Goal: Task Accomplishment & Management: Manage account settings

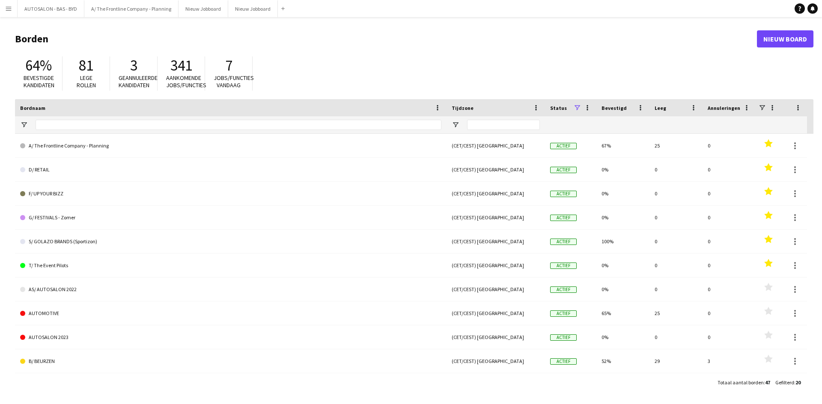
click at [13, 8] on button "Menu" at bounding box center [8, 8] width 17 height 17
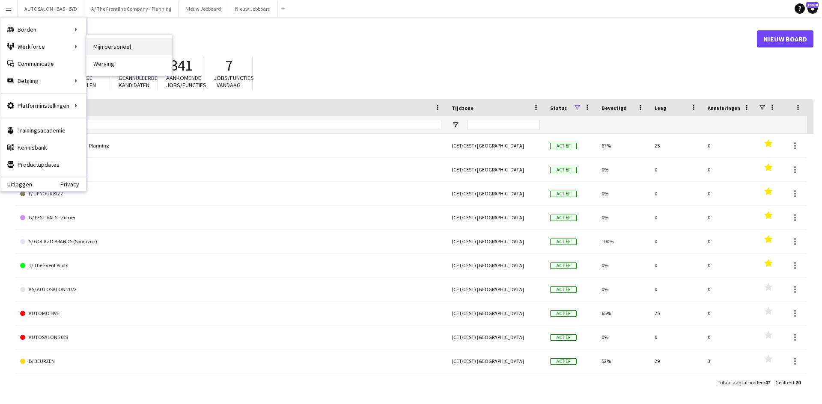
click at [101, 48] on link "Mijn personeel" at bounding box center [129, 46] width 86 height 17
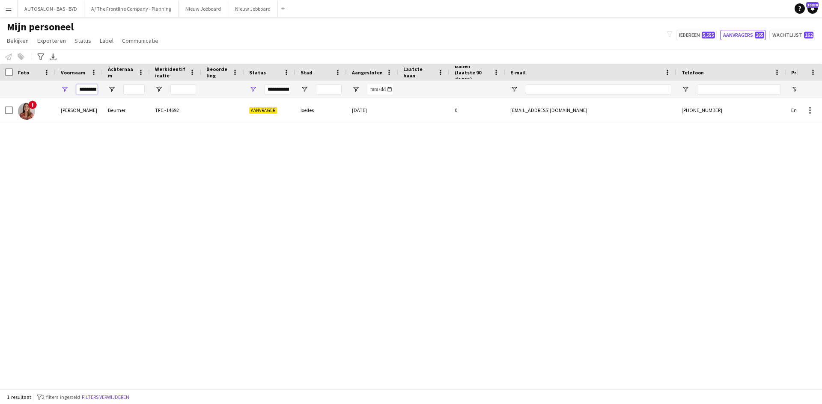
click at [92, 89] on input "*********" at bounding box center [86, 89] width 21 height 10
type input "*"
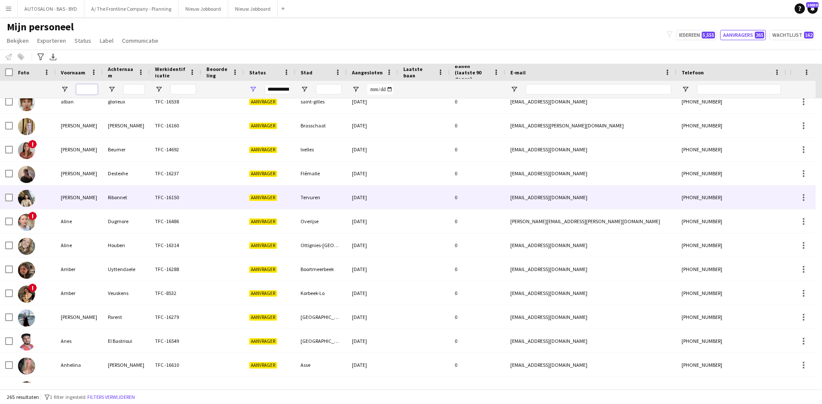
scroll to position [43, 0]
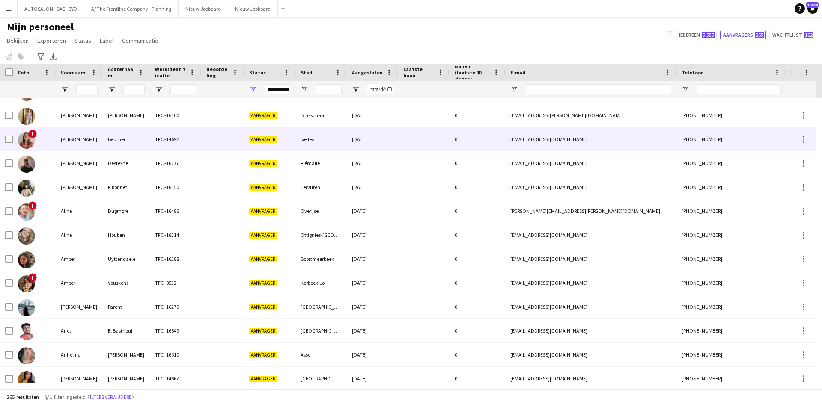
click at [200, 141] on div "TFC -14692" at bounding box center [175, 140] width 51 height 24
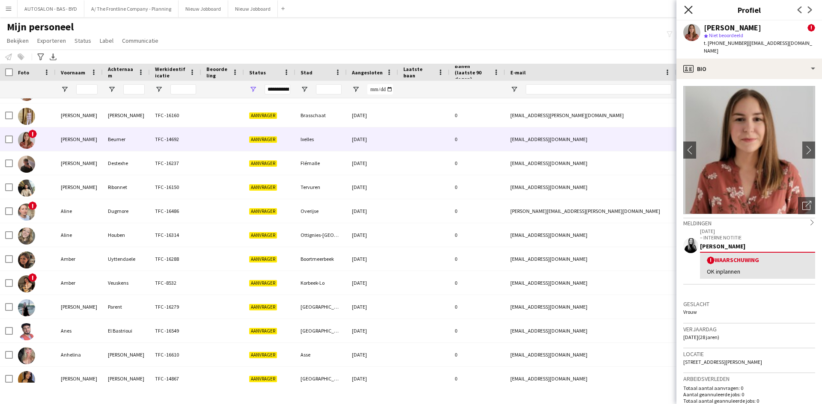
click at [689, 10] on icon at bounding box center [688, 10] width 8 height 8
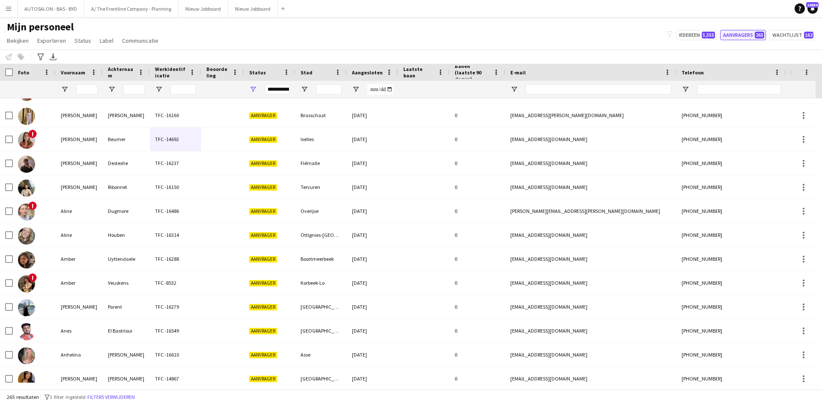
click at [742, 37] on button "Aanvragers 265" at bounding box center [743, 35] width 46 height 10
click at [746, 37] on button "Aanvragers 265" at bounding box center [743, 35] width 46 height 10
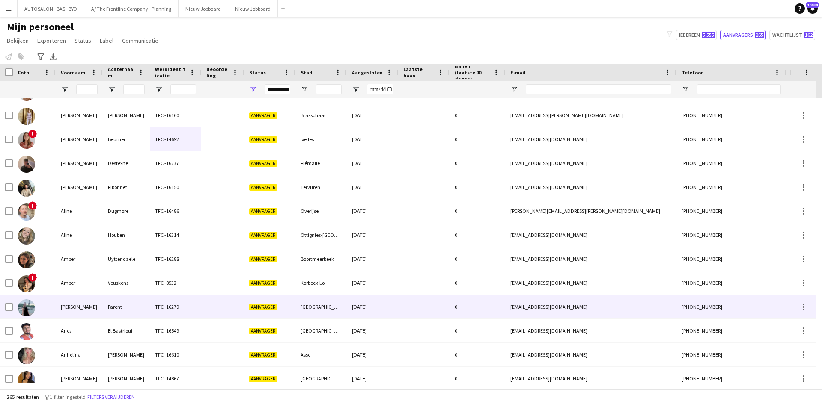
scroll to position [0, 0]
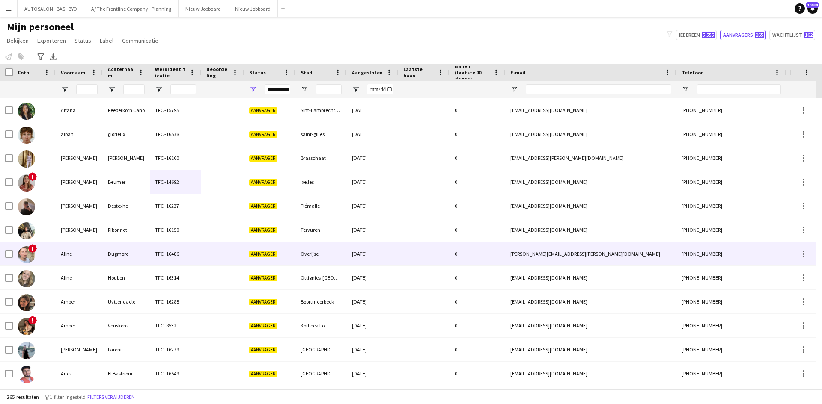
click at [85, 262] on div "Aline" at bounding box center [79, 254] width 47 height 24
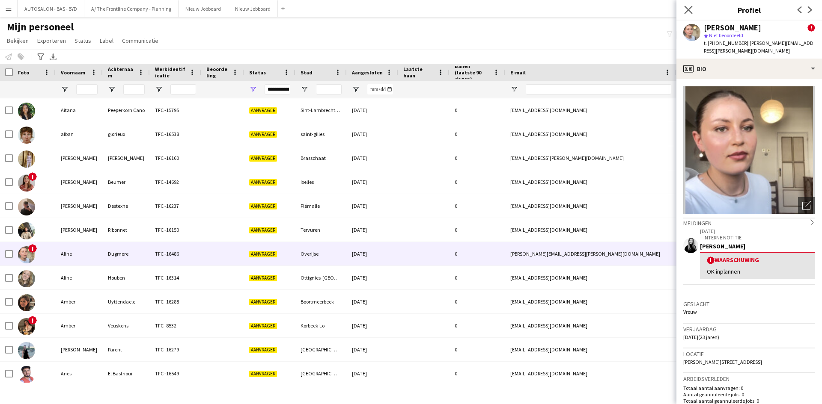
click at [684, 14] on app-icon "Sluit pop-in" at bounding box center [688, 10] width 12 height 12
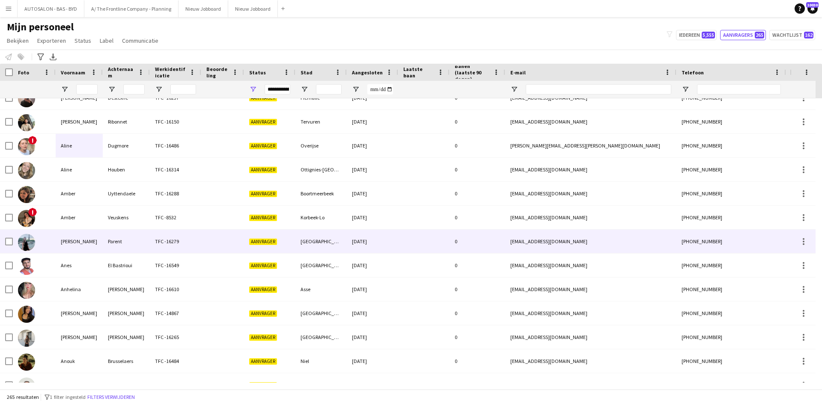
scroll to position [171, 0]
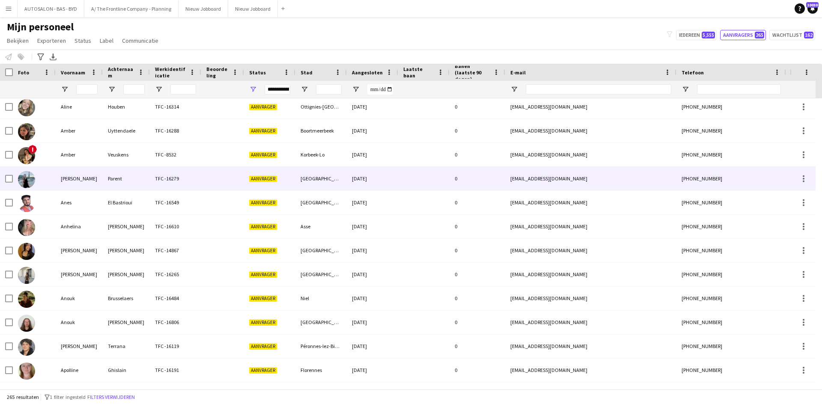
click at [350, 173] on div "[DATE]" at bounding box center [372, 179] width 51 height 24
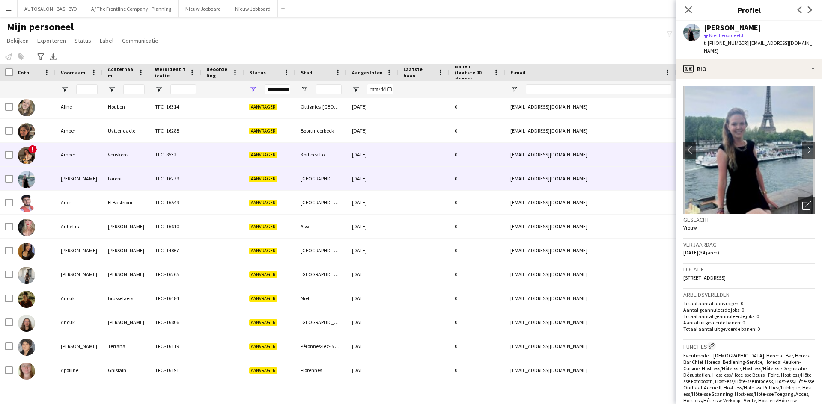
click at [345, 162] on div "Korbeek-Lo" at bounding box center [320, 155] width 51 height 24
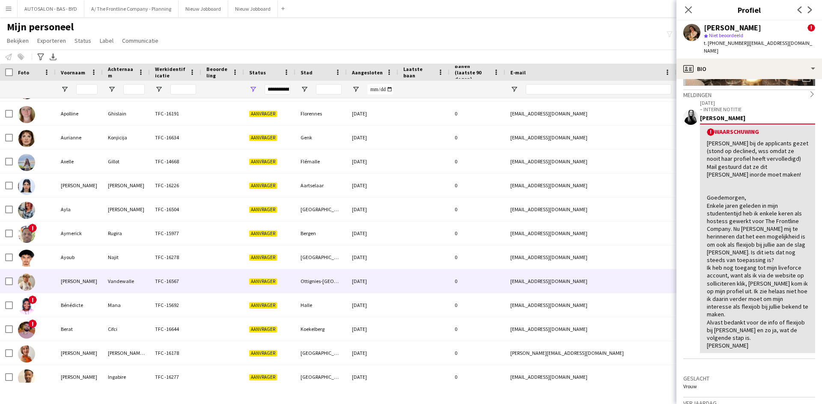
scroll to position [0, 0]
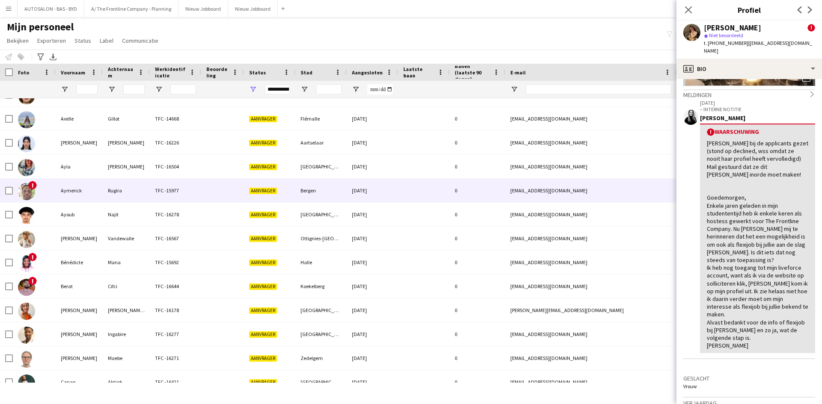
click at [80, 199] on div "Aymerick" at bounding box center [79, 191] width 47 height 24
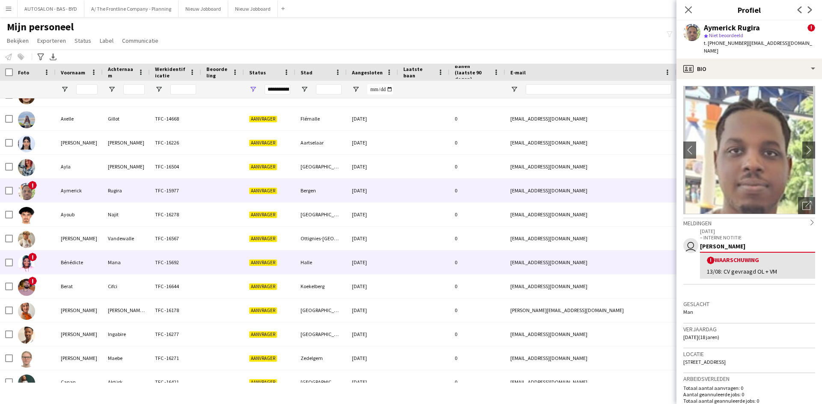
click at [210, 259] on div at bounding box center [222, 263] width 43 height 24
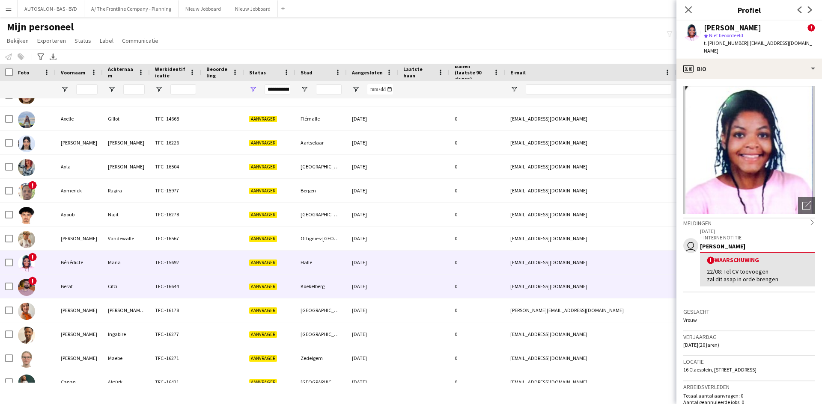
click at [207, 291] on div at bounding box center [222, 287] width 43 height 24
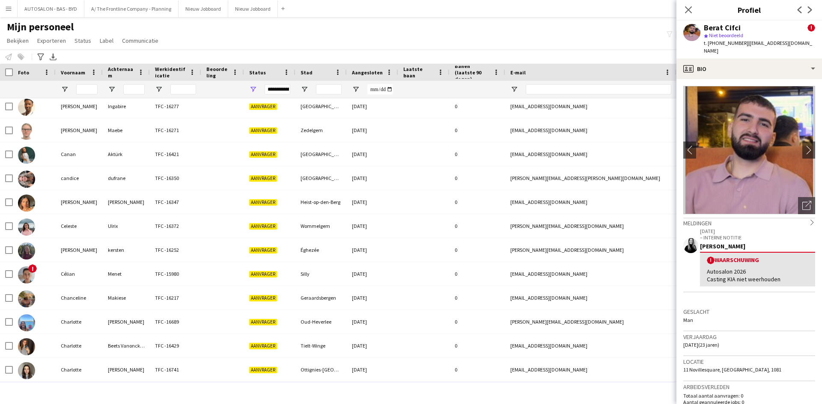
scroll to position [770, 0]
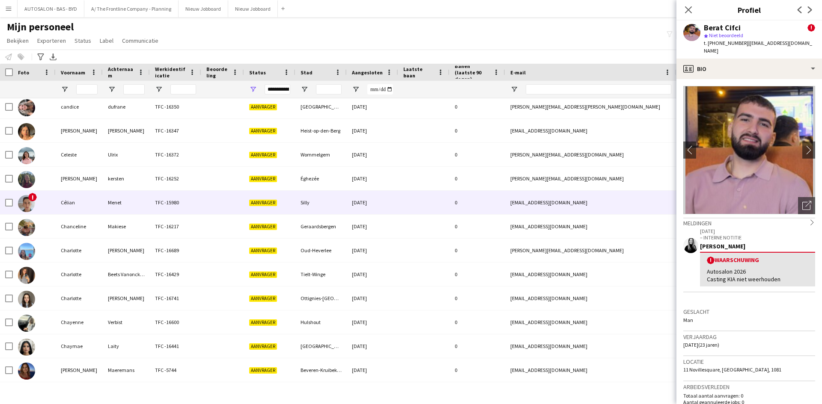
click at [152, 212] on div "TFC -15980" at bounding box center [175, 203] width 51 height 24
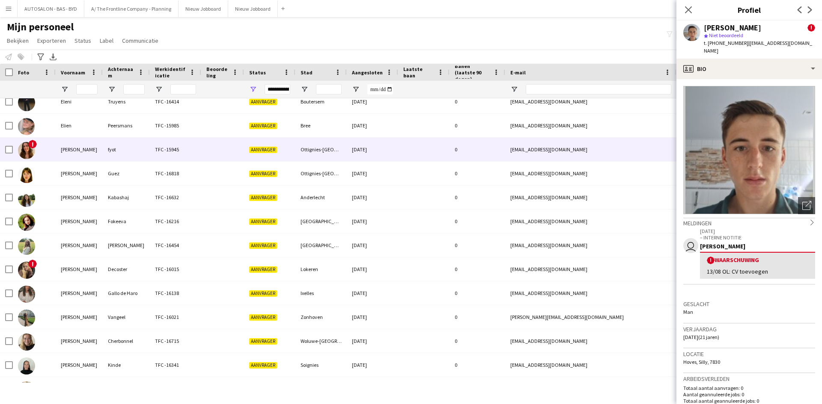
click at [209, 157] on div at bounding box center [222, 150] width 43 height 24
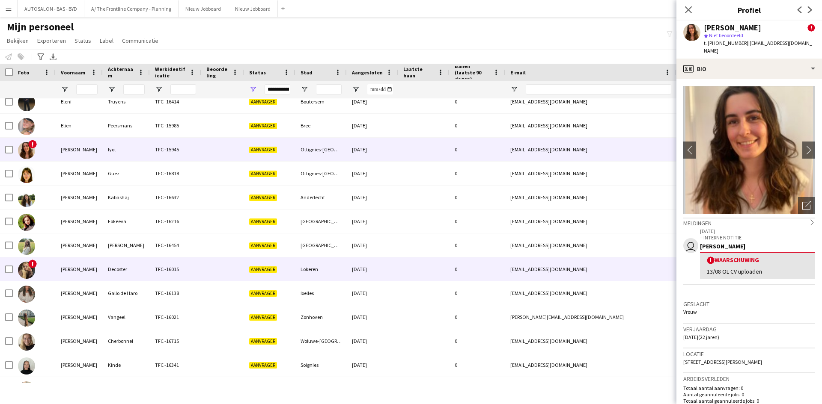
click at [187, 272] on div "TFC -16015" at bounding box center [175, 270] width 51 height 24
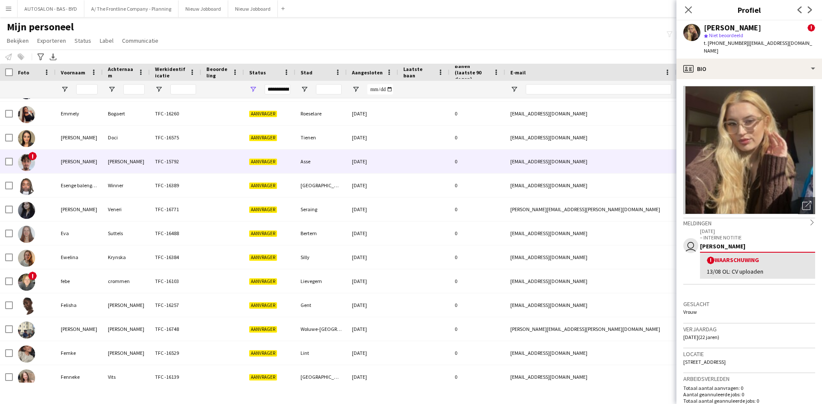
click at [171, 156] on div "TFC -15792" at bounding box center [175, 162] width 51 height 24
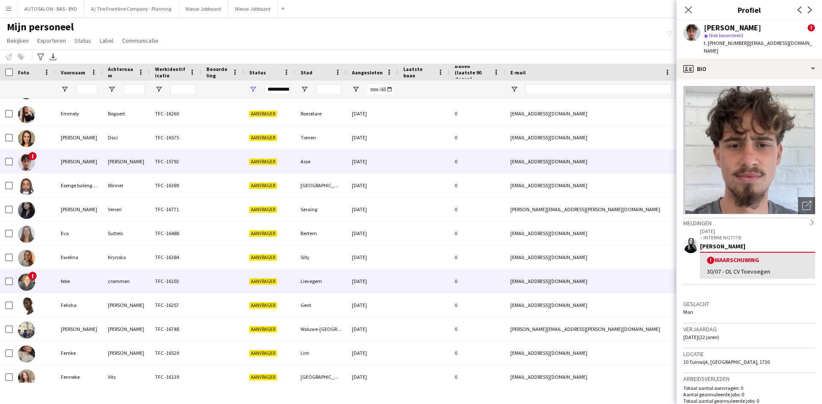
click at [143, 281] on div "crommen" at bounding box center [126, 282] width 47 height 24
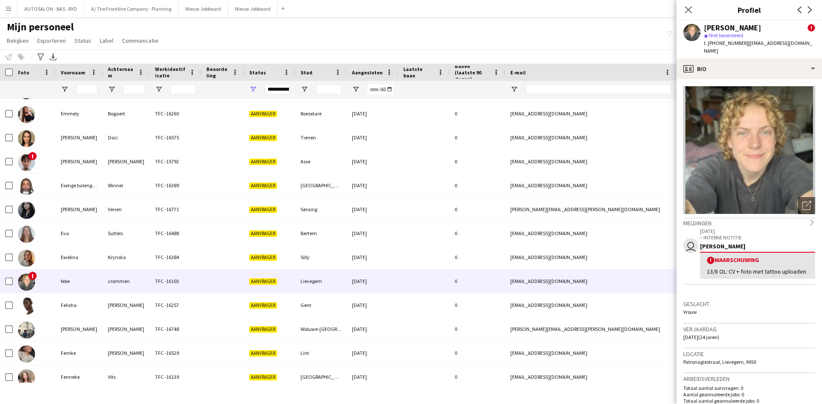
click at [721, 268] on div "13/8 OL: CV + foto met tattoo uploaden" at bounding box center [757, 272] width 101 height 8
drag, startPoint x: 781, startPoint y: 262, endPoint x: 700, endPoint y: 283, distance: 83.0
click at [700, 283] on app-crew-profile-feedback-alert "user [DATE] – INTERNE NOTITIE [PERSON_NAME] ! Waarschuwing 13/8 OL: CV + foto m…" at bounding box center [749, 256] width 132 height 58
click at [722, 272] on div "13/8 OL: CV + foto met tattoo uploaden" at bounding box center [757, 272] width 101 height 8
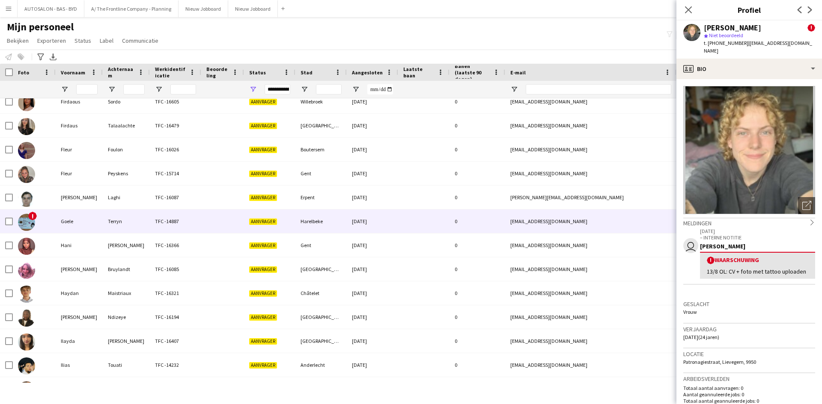
click at [370, 232] on div "[DATE]" at bounding box center [372, 222] width 51 height 24
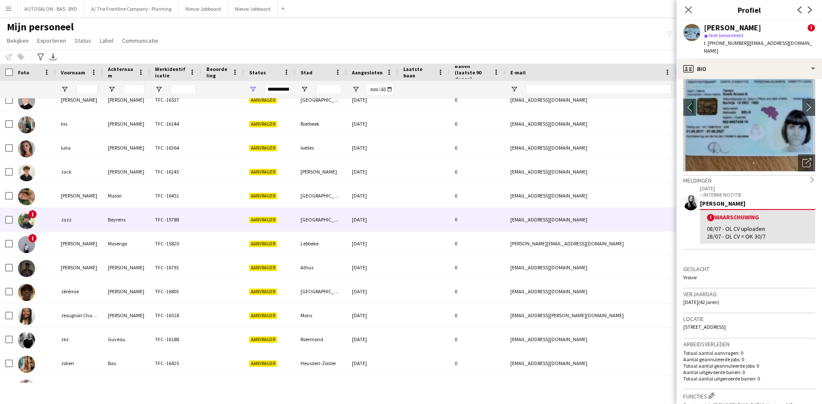
click at [319, 223] on div "[GEOGRAPHIC_DATA]" at bounding box center [320, 220] width 51 height 24
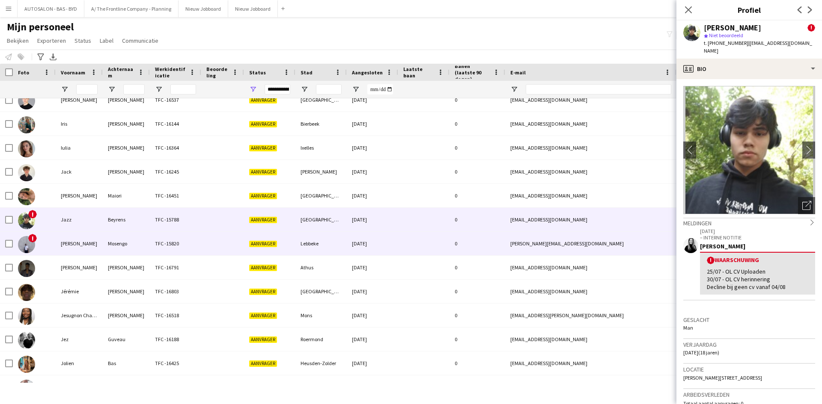
click at [316, 247] on div "Lebbeke" at bounding box center [320, 244] width 51 height 24
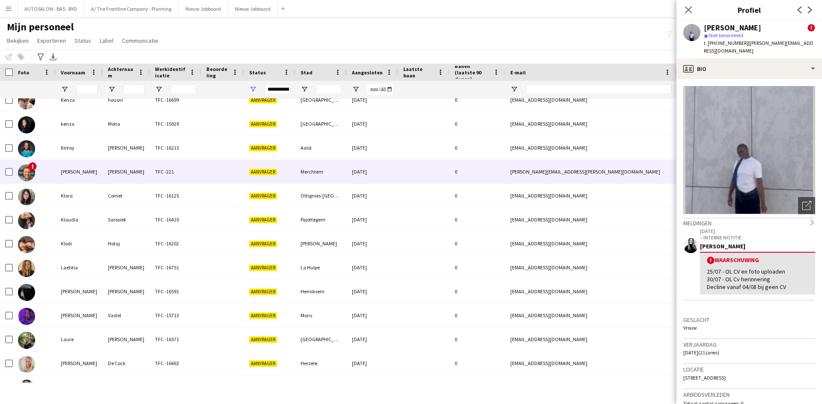
click at [248, 169] on div "Aanvrager" at bounding box center [269, 172] width 51 height 24
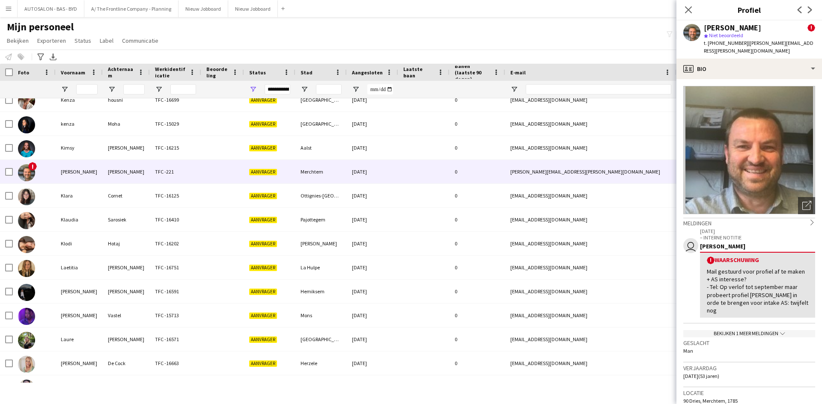
click at [763, 279] on div "Mail gestuurd voor profiel af te maken + AS interesse? - Tel: Op verlof tot sep…" at bounding box center [757, 291] width 101 height 47
drag, startPoint x: 797, startPoint y: 285, endPoint x: 768, endPoint y: 286, distance: 29.1
click at [768, 286] on div "Mail gestuurd voor profiel af te maken + AS interesse? - Tel: Op verlof tot sep…" at bounding box center [757, 291] width 101 height 47
click at [734, 288] on div "Mail gestuurd voor profiel af te maken + AS interesse? - Tel: Op verlof tot sep…" at bounding box center [757, 291] width 101 height 47
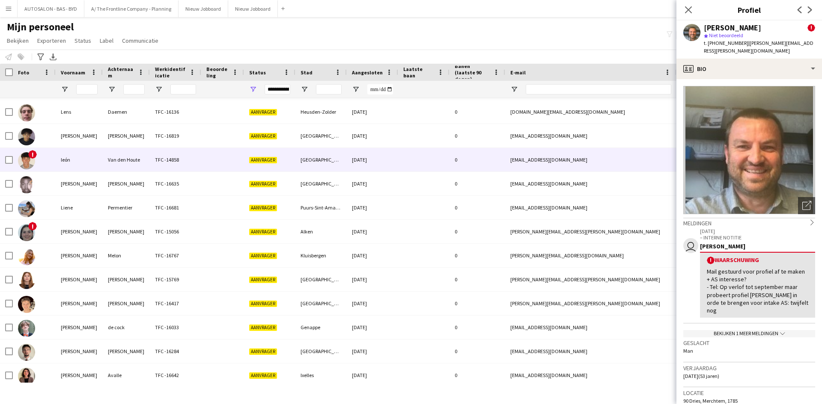
click at [323, 164] on div "[GEOGRAPHIC_DATA]" at bounding box center [320, 160] width 51 height 24
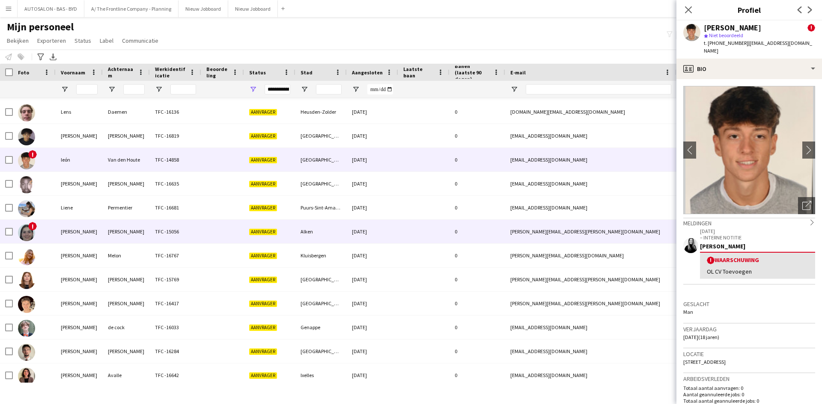
click at [287, 239] on div "Aanvrager" at bounding box center [269, 232] width 51 height 24
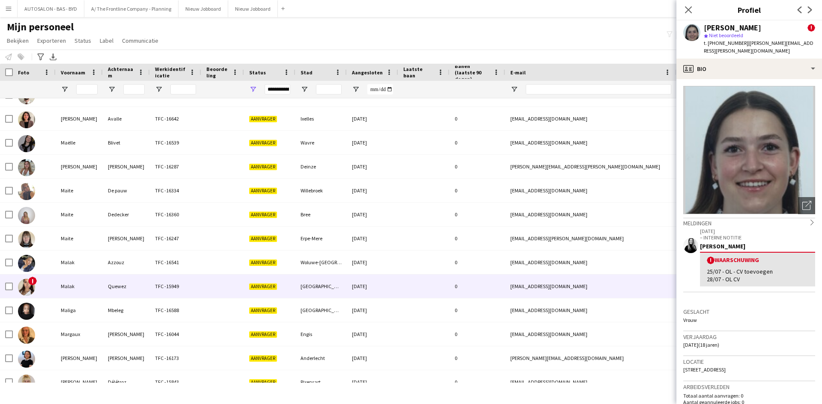
click at [450, 276] on div "0" at bounding box center [477, 287] width 56 height 24
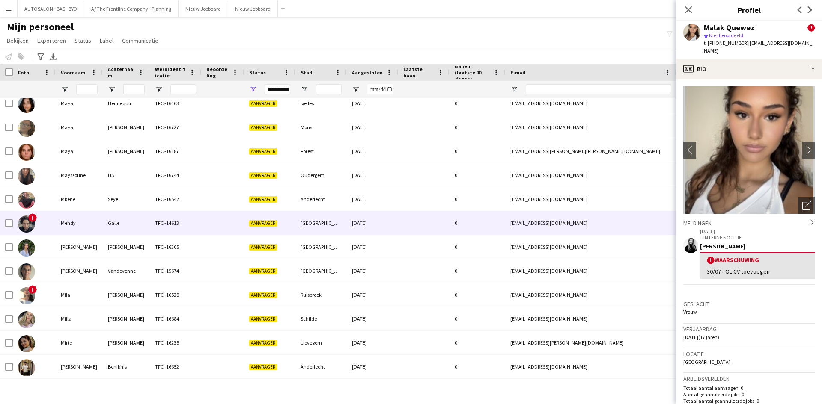
click at [368, 217] on div "[DATE]" at bounding box center [372, 223] width 51 height 24
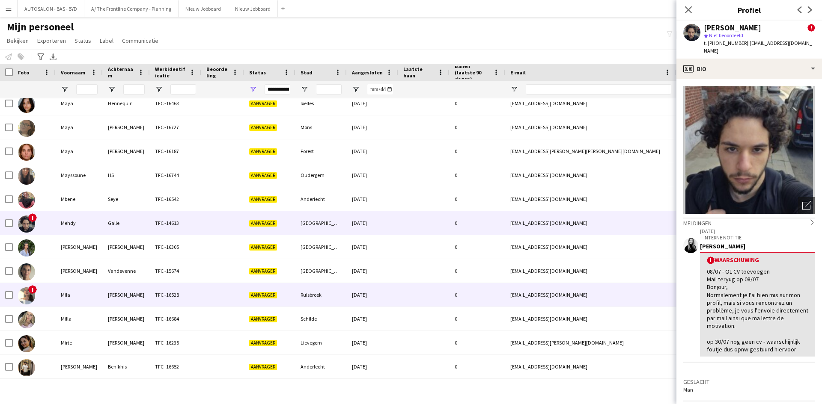
click at [357, 295] on div "[DATE]" at bounding box center [372, 295] width 51 height 24
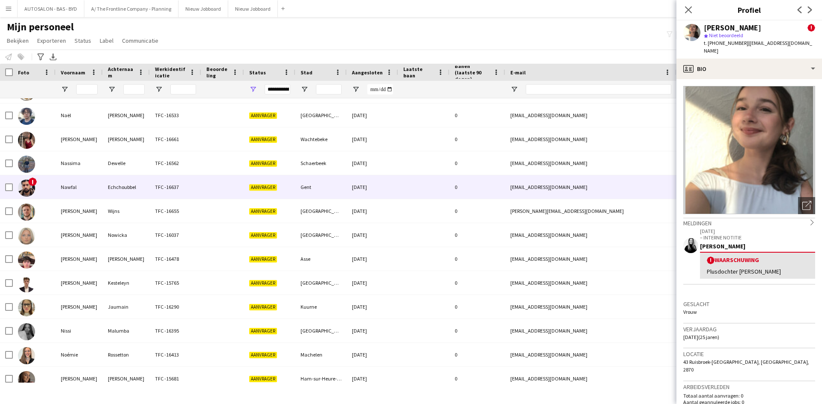
click at [381, 197] on div "[DATE]" at bounding box center [372, 187] width 51 height 24
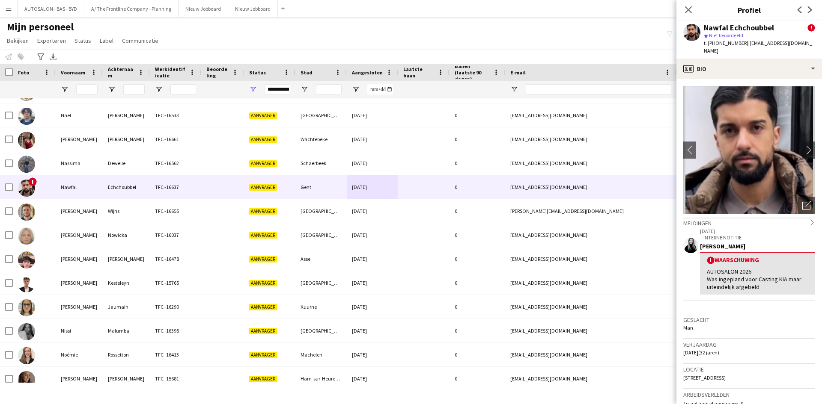
drag, startPoint x: 706, startPoint y: 259, endPoint x: 767, endPoint y: 287, distance: 67.1
click at [767, 287] on div "! Waarschuwing AUTOSALON 2026 Was ingepland voor Casting KIA maar uiteindelijk …" at bounding box center [757, 273] width 115 height 43
click at [768, 284] on div "! Waarschuwing AUTOSALON 2026 Was ingepland voor Casting KIA maar uiteindelijk …" at bounding box center [757, 273] width 115 height 43
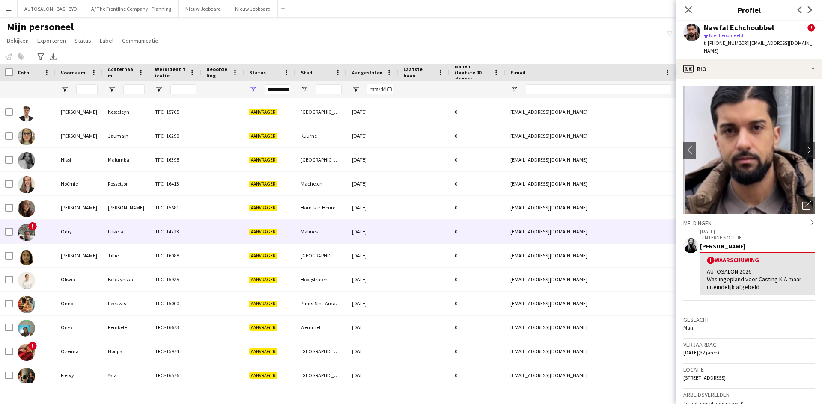
click at [345, 231] on div "Malines" at bounding box center [320, 232] width 51 height 24
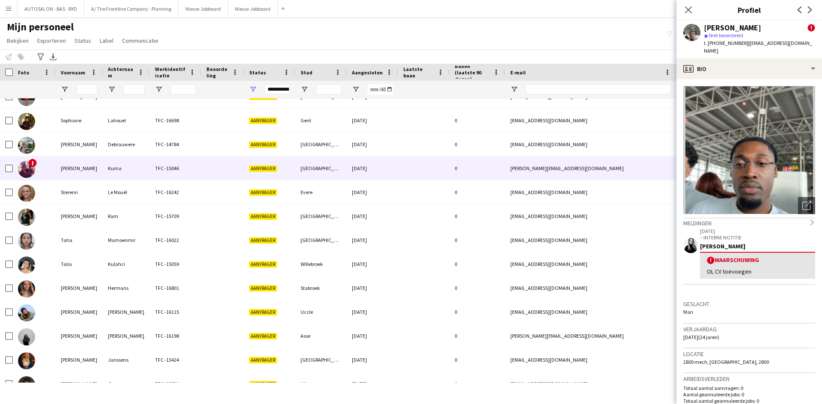
click at [204, 169] on div at bounding box center [222, 169] width 43 height 24
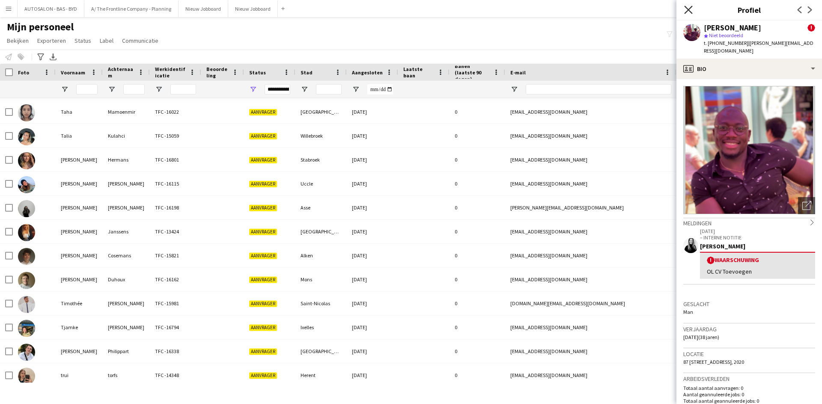
click at [687, 8] on icon at bounding box center [688, 10] width 8 height 8
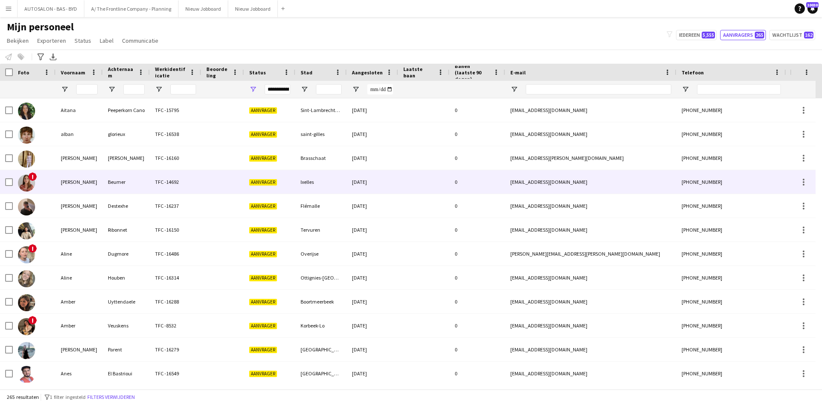
drag, startPoint x: 132, startPoint y: 178, endPoint x: 164, endPoint y: 179, distance: 32.5
click at [132, 178] on div "Beumer" at bounding box center [126, 182] width 47 height 24
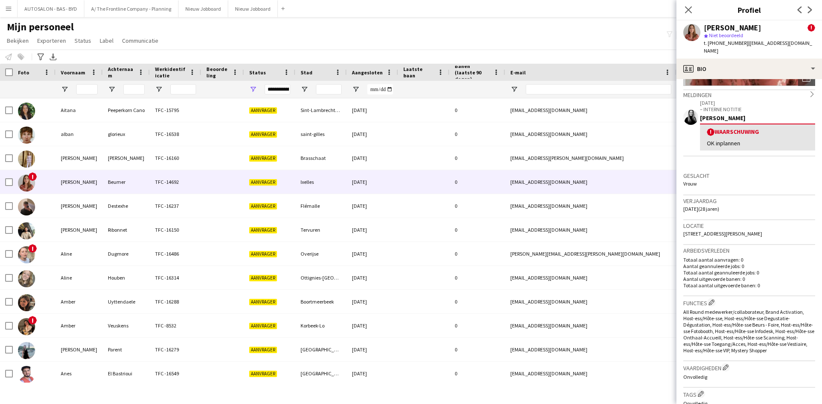
scroll to position [0, 0]
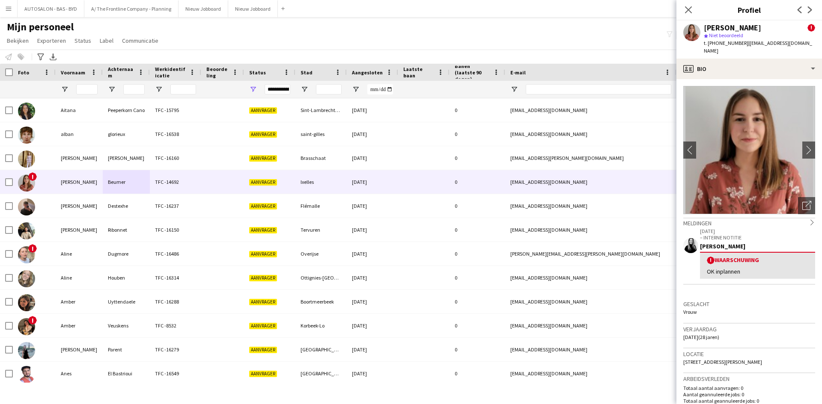
click at [749, 268] on div "OK inplannen" at bounding box center [757, 272] width 101 height 8
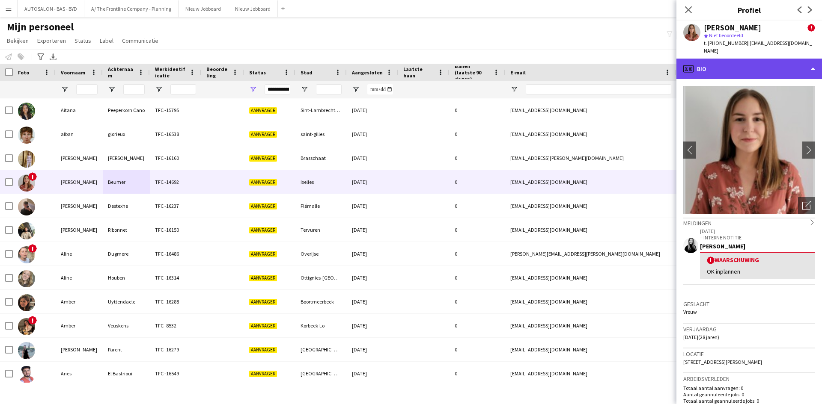
click at [712, 62] on div "profile Bio" at bounding box center [749, 69] width 146 height 21
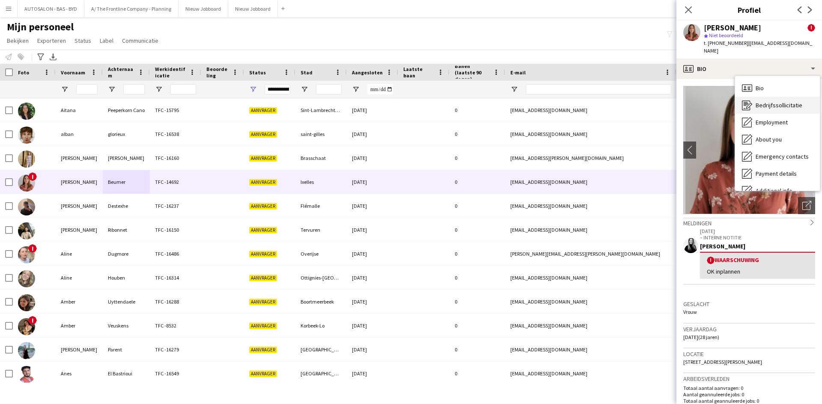
click at [766, 101] on span "Bedrijfssollicitatie" at bounding box center [778, 105] width 47 height 8
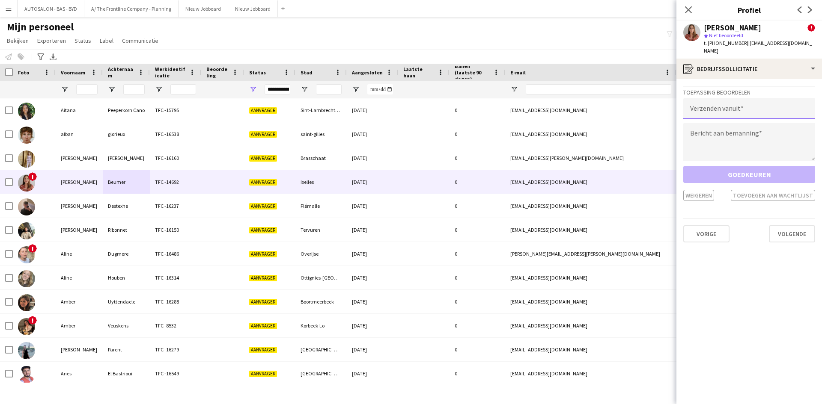
click at [735, 105] on input "email" at bounding box center [749, 108] width 132 height 21
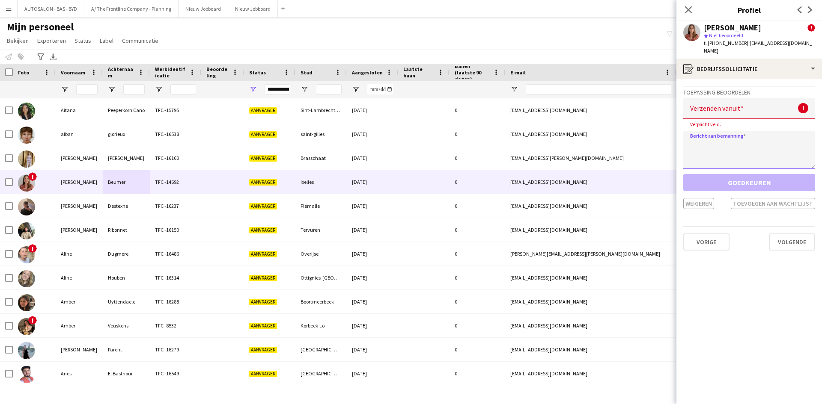
click at [716, 131] on textarea at bounding box center [749, 150] width 132 height 39
click at [706, 109] on input "email" at bounding box center [749, 108] width 132 height 21
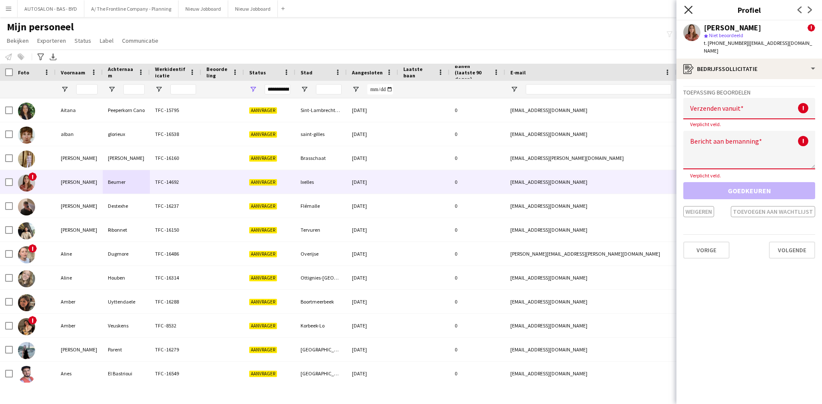
click at [686, 9] on icon "Sluit pop-in" at bounding box center [688, 10] width 8 height 8
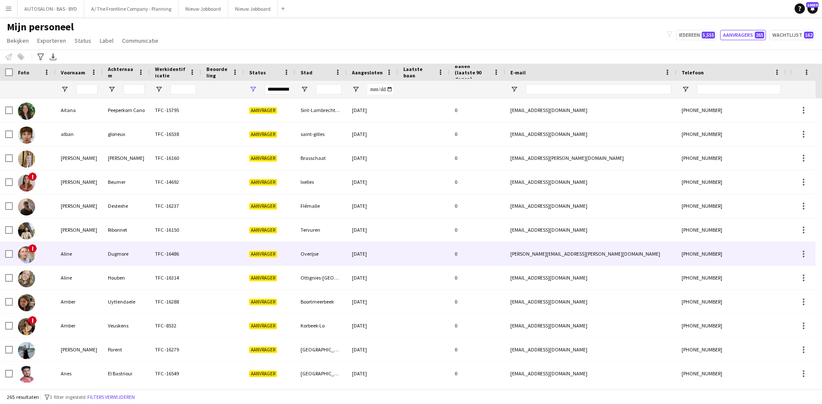
click at [240, 246] on div at bounding box center [222, 254] width 43 height 24
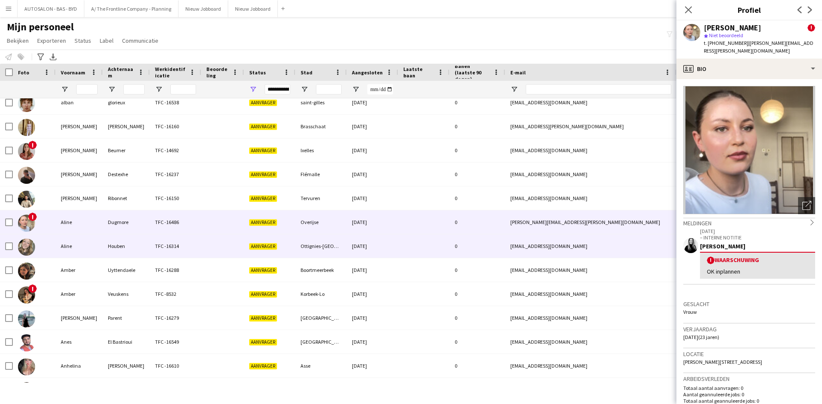
scroll to position [43, 0]
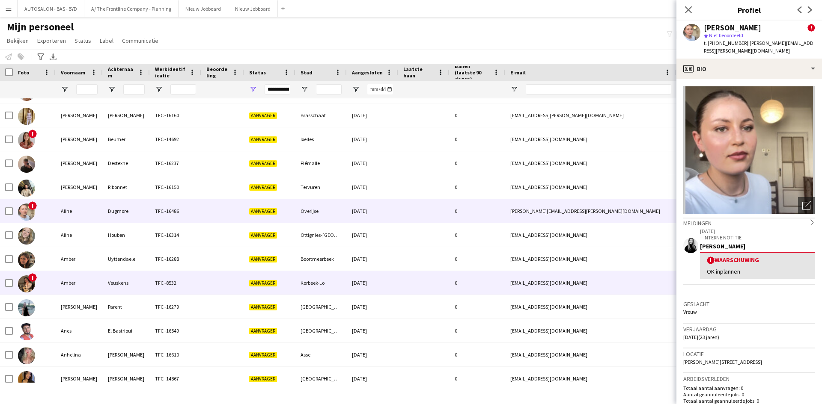
click at [228, 276] on div at bounding box center [222, 283] width 43 height 24
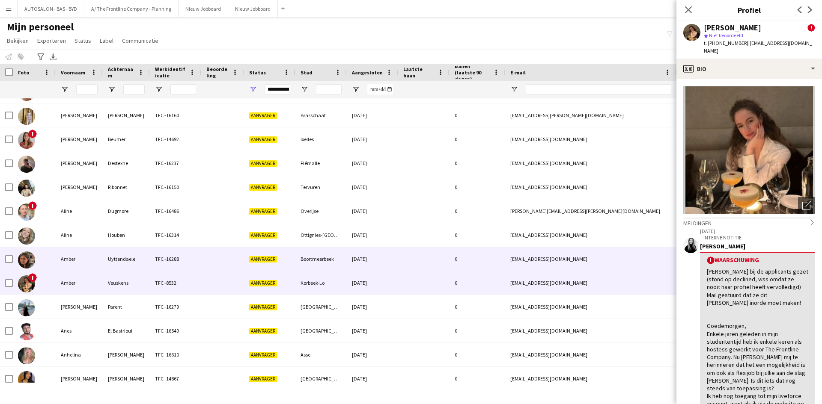
scroll to position [0, 0]
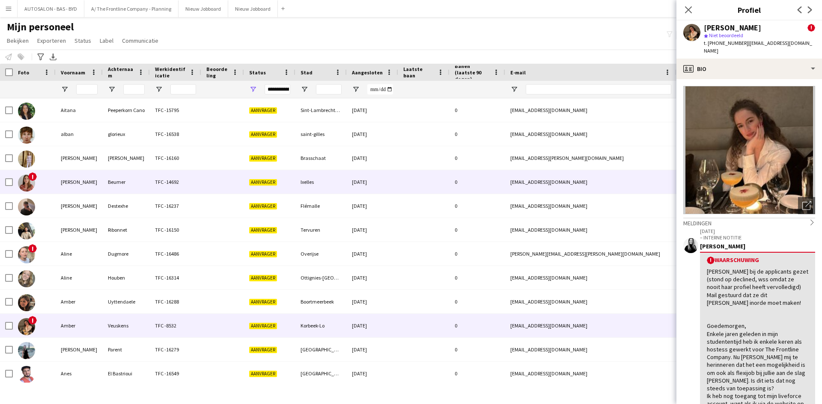
click at [294, 189] on div "Aanvrager" at bounding box center [269, 182] width 51 height 24
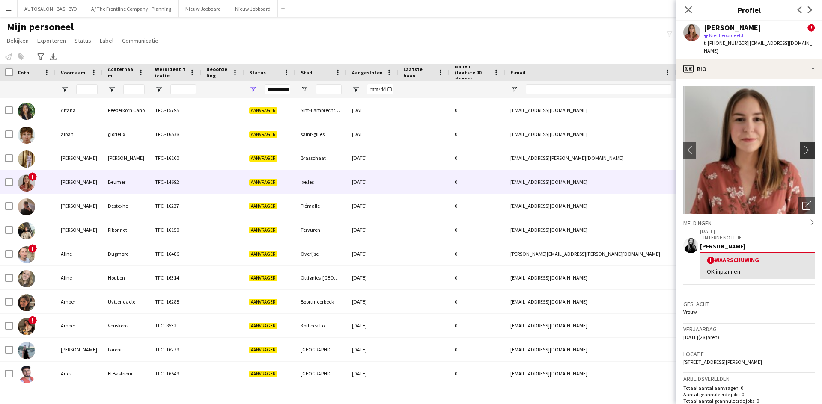
click at [804, 146] on app-icon "chevron-right" at bounding box center [808, 150] width 13 height 9
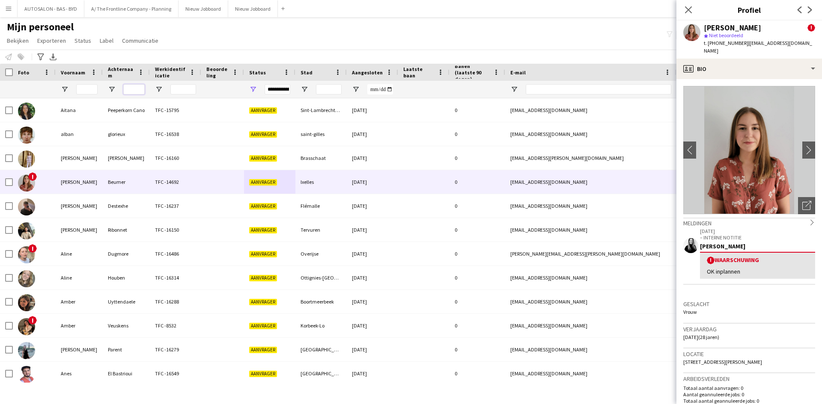
click at [129, 91] on input "Achternaam Filter Invoer" at bounding box center [133, 89] width 21 height 10
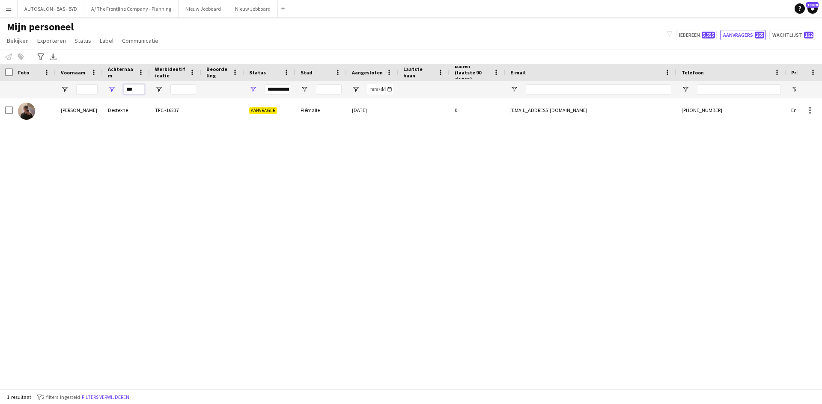
type input "****"
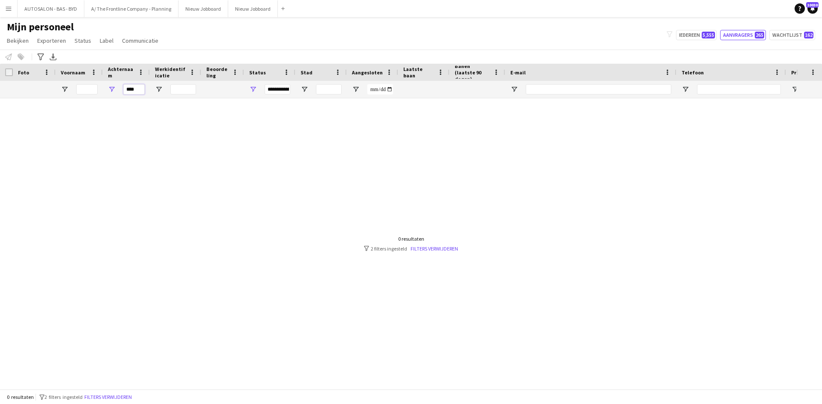
click at [129, 89] on input "****" at bounding box center [133, 89] width 21 height 10
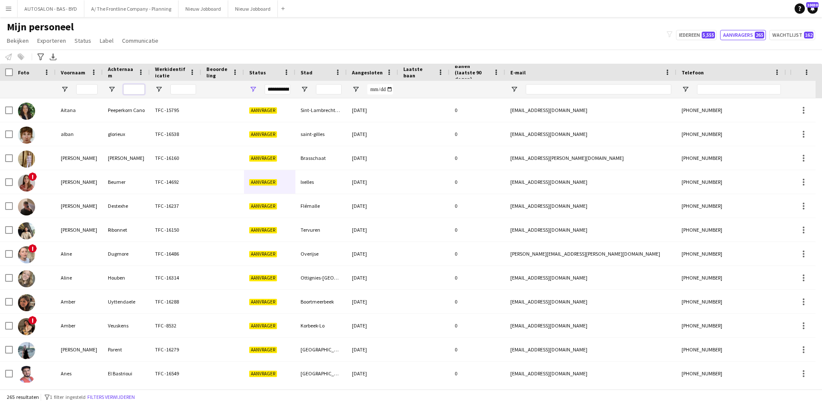
click at [128, 89] on input "Achternaam Filter Invoer" at bounding box center [133, 89] width 21 height 10
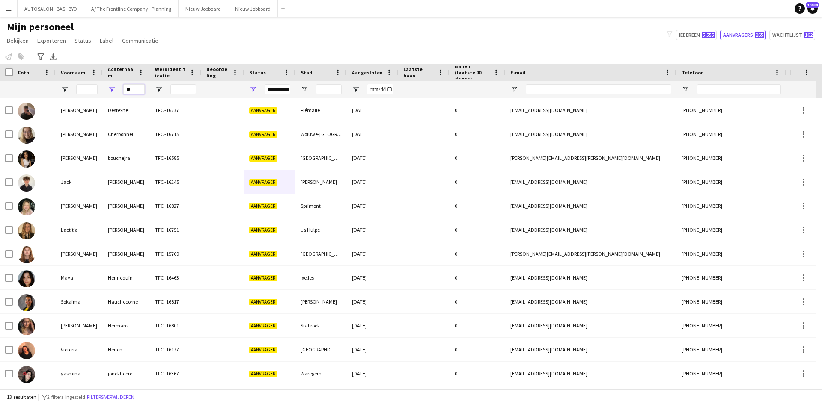
type input "*"
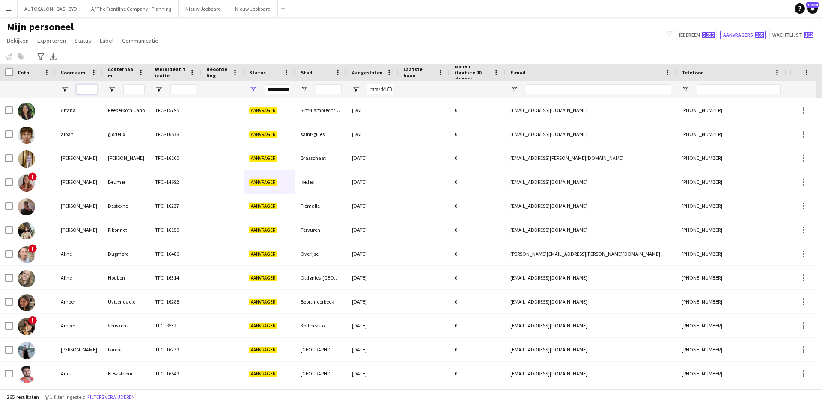
click at [83, 87] on input "Voornaam Filter Invoer" at bounding box center [86, 89] width 21 height 10
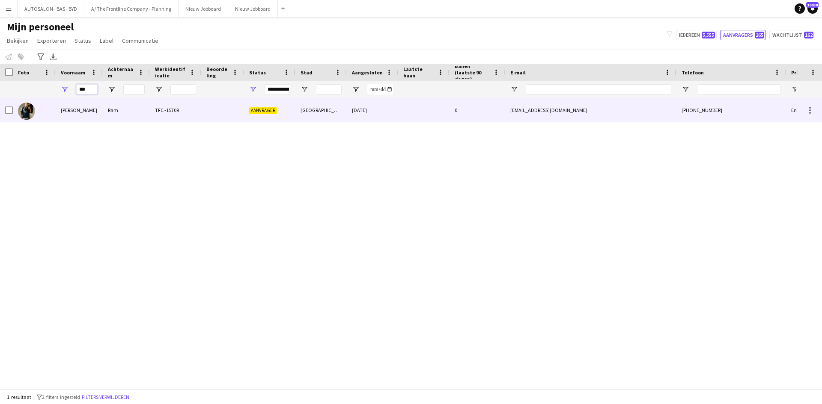
type input "***"
click at [89, 102] on div "[PERSON_NAME]" at bounding box center [79, 110] width 47 height 24
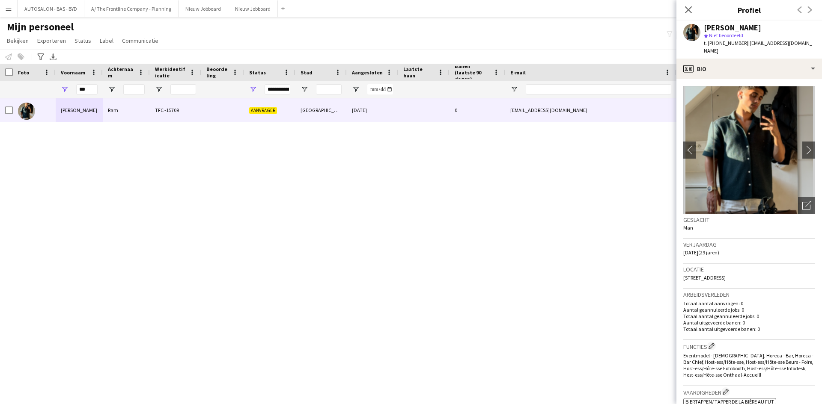
click at [678, 14] on div "Sluit pop-in" at bounding box center [688, 10] width 24 height 20
click at [687, 9] on icon at bounding box center [688, 10] width 8 height 8
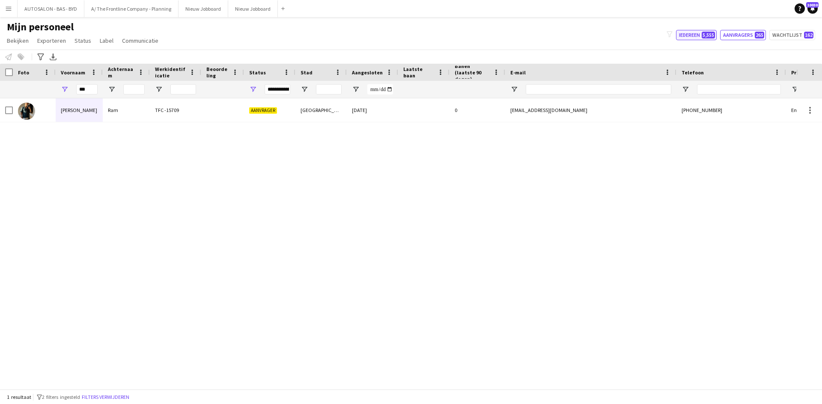
click at [708, 34] on span "5,555" at bounding box center [708, 35] width 13 height 7
type input "**********"
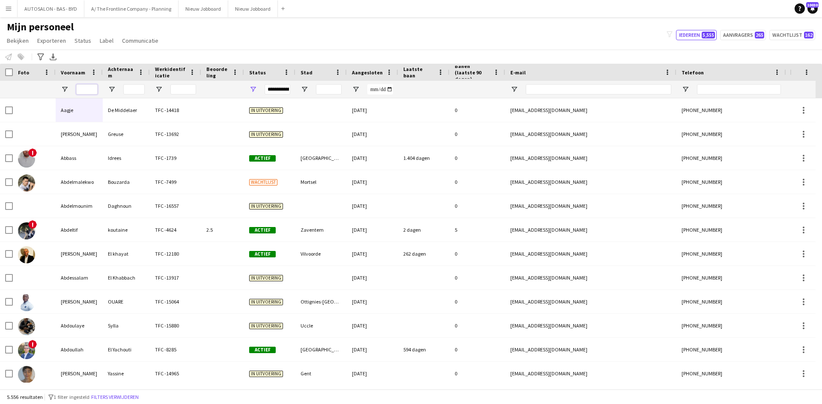
click at [81, 90] on input "Voornaam Filter Invoer" at bounding box center [86, 89] width 21 height 10
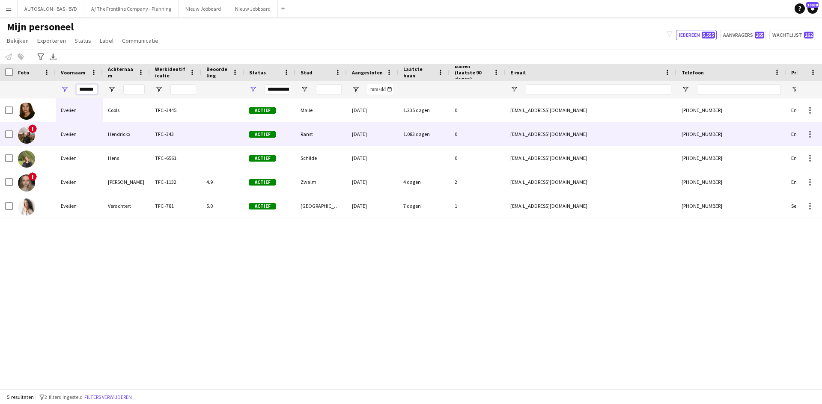
type input "*******"
click at [80, 134] on div "Evelien" at bounding box center [79, 134] width 47 height 24
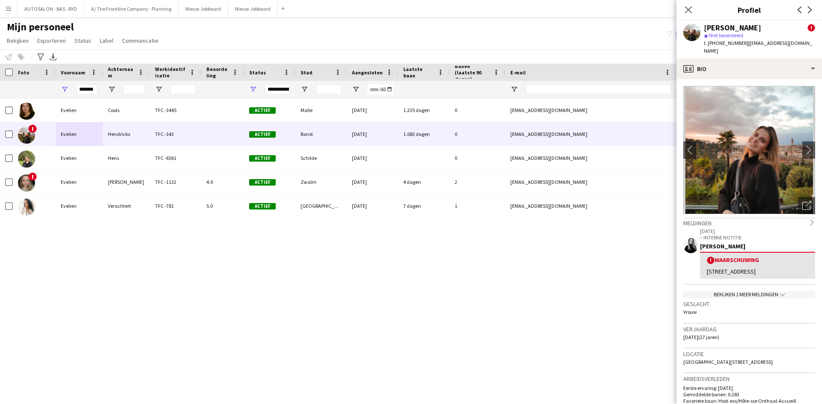
click at [795, 144] on img at bounding box center [749, 150] width 132 height 128
click at [802, 146] on app-icon "chevron-right" at bounding box center [808, 150] width 13 height 9
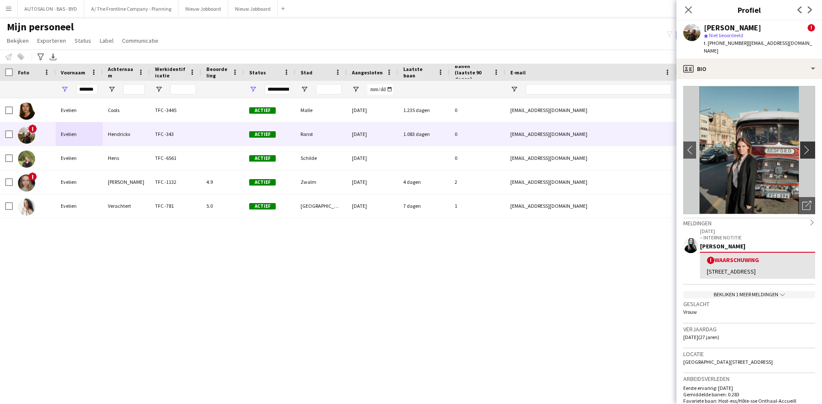
click at [802, 146] on app-icon "chevron-right" at bounding box center [808, 150] width 13 height 9
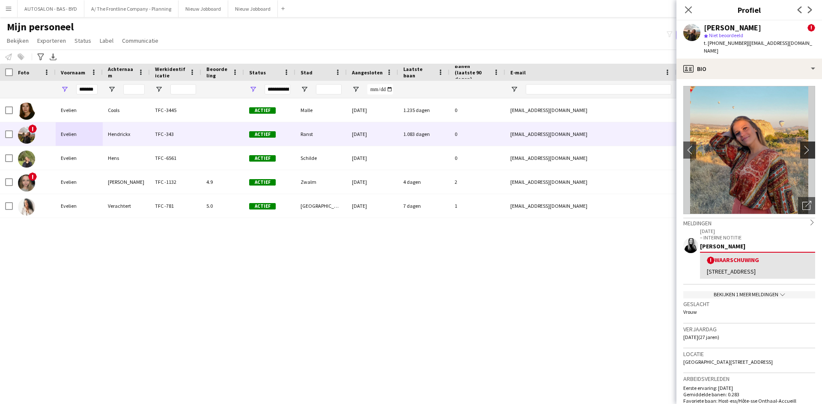
click at [802, 146] on app-icon "chevron-right" at bounding box center [808, 150] width 13 height 9
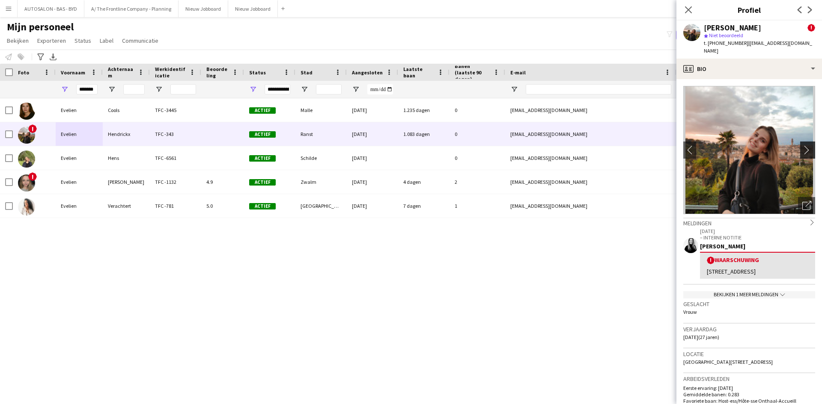
click at [802, 146] on app-icon "chevron-right" at bounding box center [808, 150] width 13 height 9
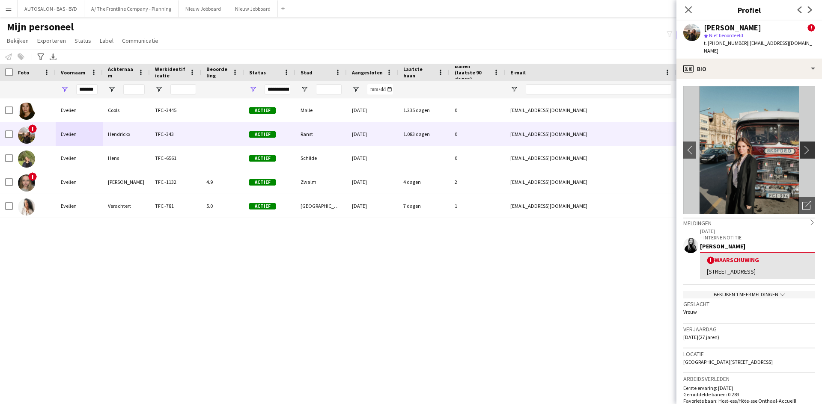
click at [802, 146] on app-icon "chevron-right" at bounding box center [808, 150] width 13 height 9
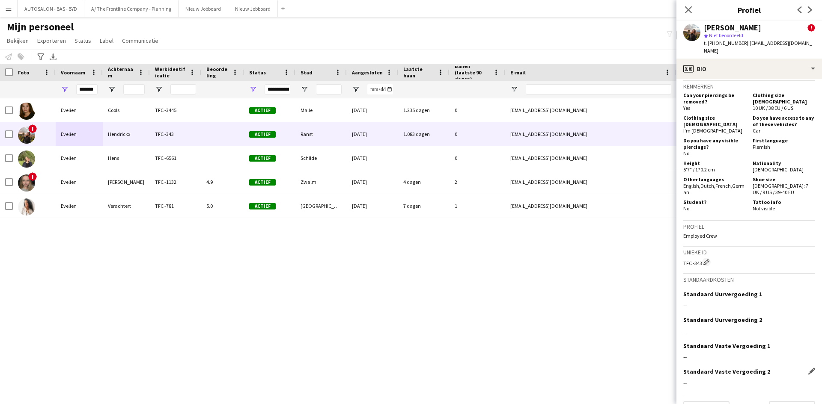
scroll to position [535, 0]
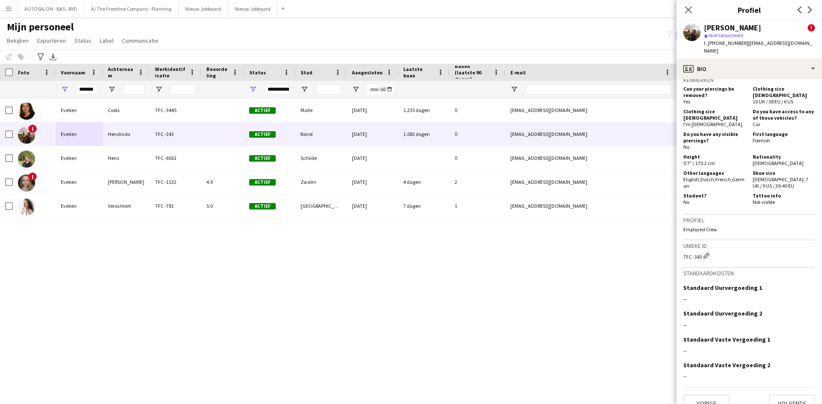
click at [571, 318] on div "Evelien Cools TFC -3445 Actief Malle [DATE] 1.235 dagen 0 [EMAIL_ADDRESS][DOMAI…" at bounding box center [398, 240] width 796 height 285
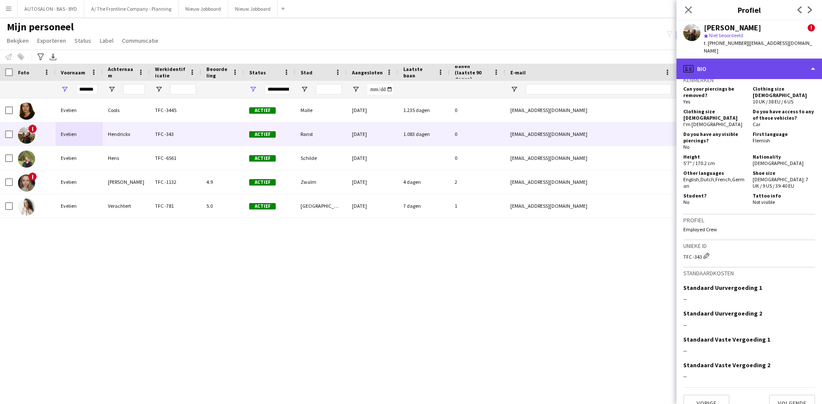
click at [682, 59] on div "profile Bio" at bounding box center [749, 69] width 146 height 21
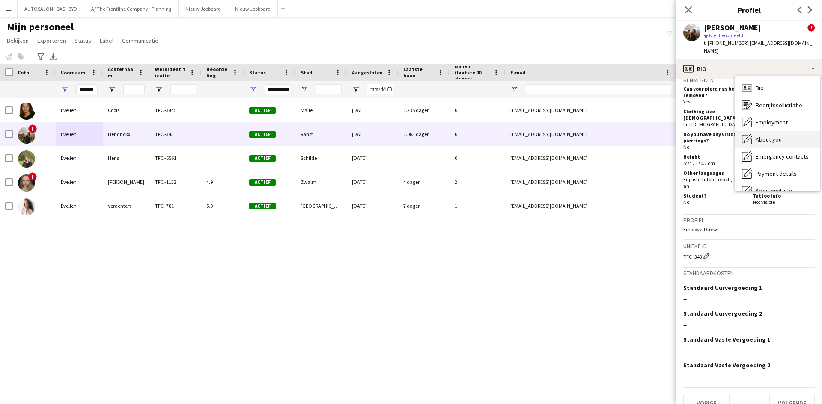
click at [783, 131] on div "About you About you" at bounding box center [777, 139] width 85 height 17
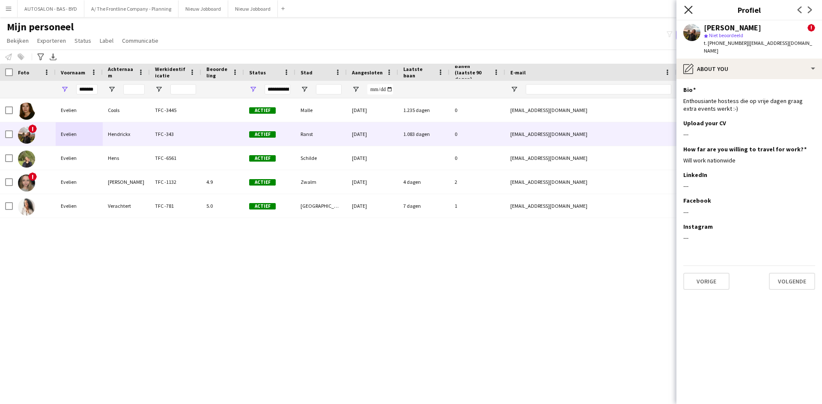
click at [688, 9] on icon "Sluit pop-in" at bounding box center [688, 10] width 8 height 8
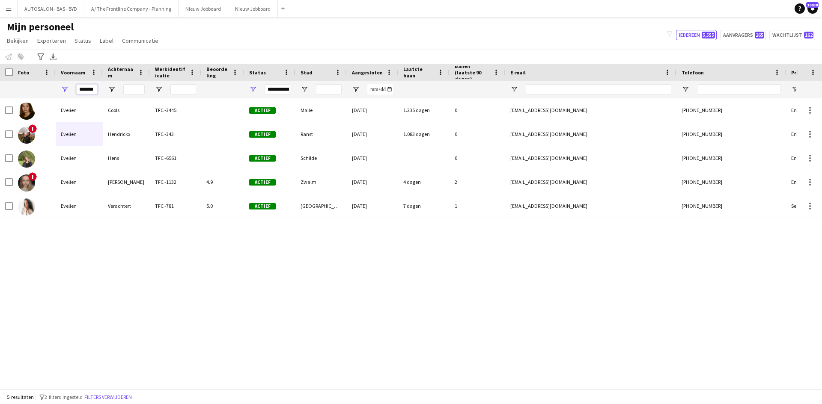
click at [85, 91] on input "*******" at bounding box center [86, 89] width 21 height 10
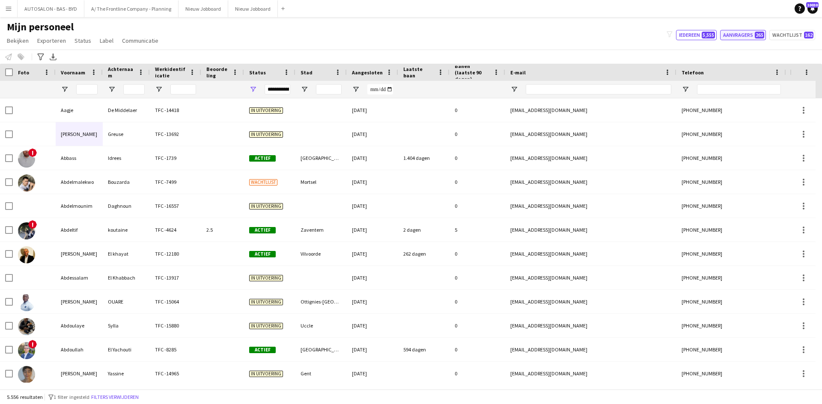
click at [727, 33] on button "Aanvragers 265" at bounding box center [743, 35] width 46 height 10
type input "**********"
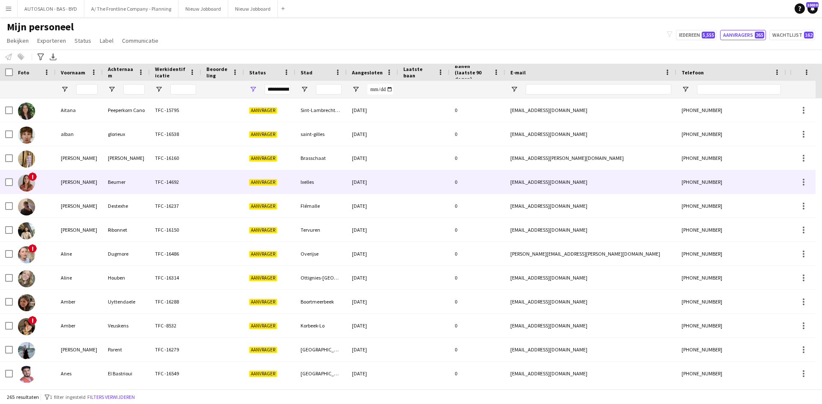
click at [83, 182] on div "[PERSON_NAME]" at bounding box center [79, 182] width 47 height 24
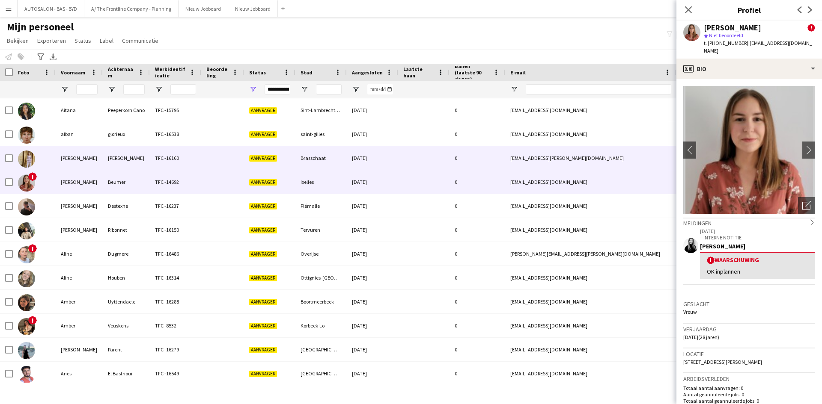
click at [161, 151] on div "TFC -16160" at bounding box center [175, 158] width 51 height 24
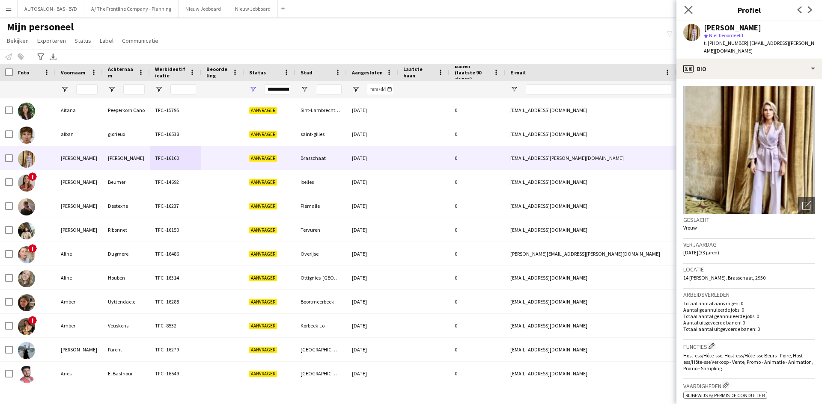
click at [693, 10] on app-icon "Sluit pop-in" at bounding box center [688, 10] width 12 height 12
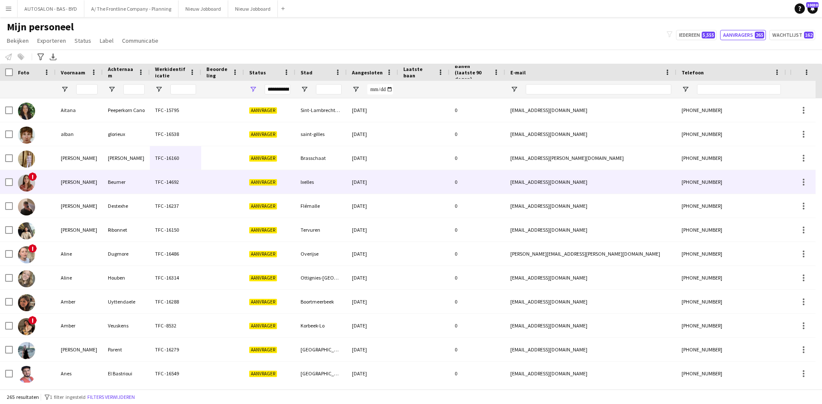
click at [237, 190] on div at bounding box center [222, 182] width 43 height 24
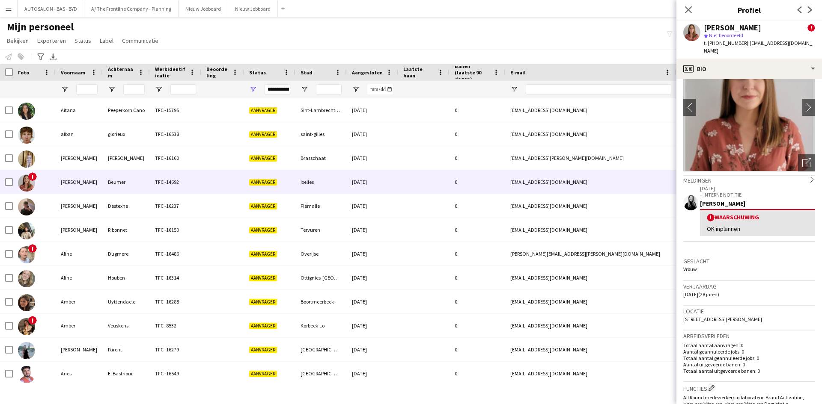
scroll to position [0, 0]
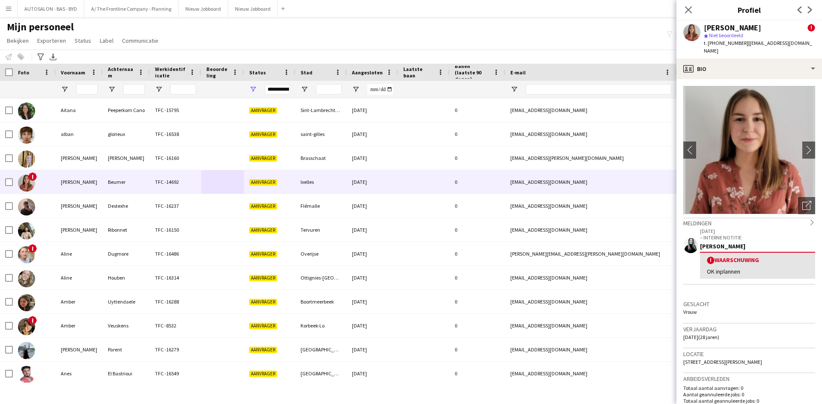
click at [752, 42] on span "| [EMAIL_ADDRESS][DOMAIN_NAME]" at bounding box center [758, 47] width 108 height 14
drag, startPoint x: 743, startPoint y: 42, endPoint x: 814, endPoint y: 47, distance: 71.2
click at [814, 47] on div "[PERSON_NAME] ! star Niet beoordeeld t. [PHONE_NUMBER] | [EMAIL_ADDRESS][DOMAIN…" at bounding box center [749, 40] width 146 height 38
copy span "[EMAIL_ADDRESS][DOMAIN_NAME]"
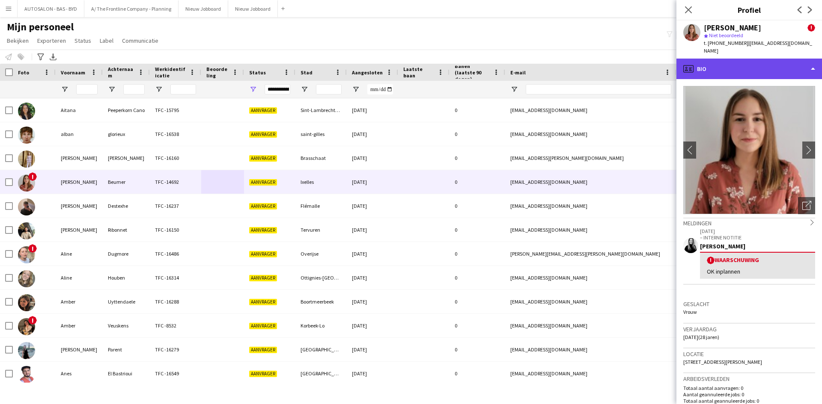
click at [716, 61] on div "profile Bio" at bounding box center [749, 69] width 146 height 21
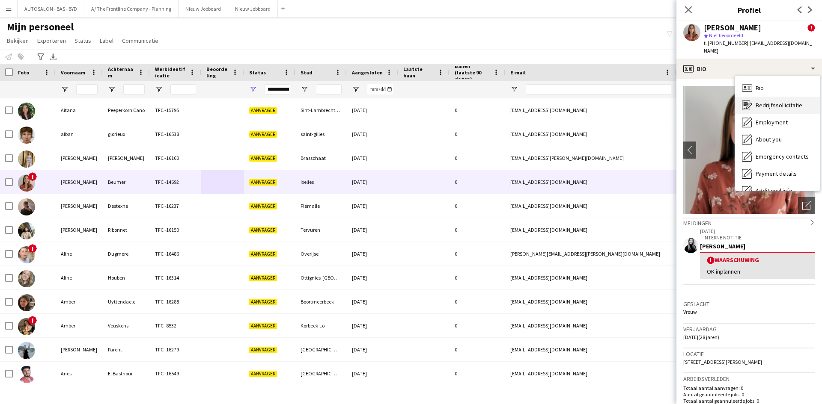
click at [765, 101] on span "Bedrijfssollicitatie" at bounding box center [778, 105] width 47 height 8
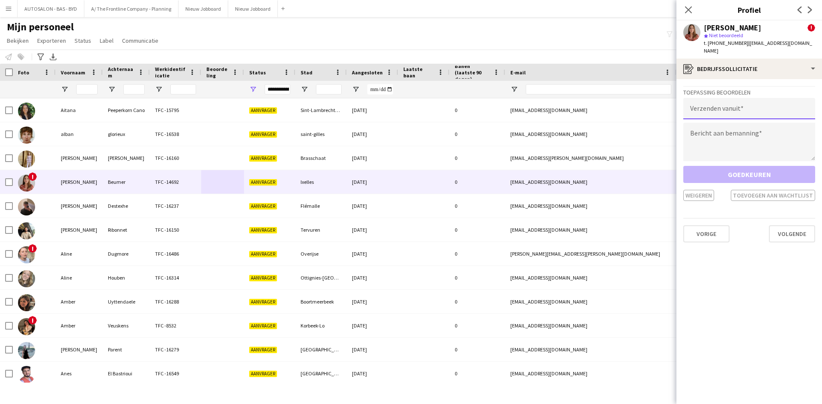
click at [732, 103] on input "email" at bounding box center [749, 108] width 132 height 21
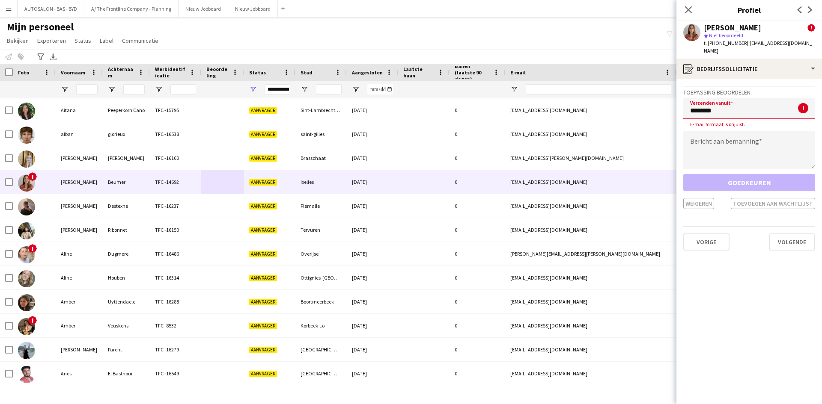
type input "********"
click at [740, 134] on textarea at bounding box center [749, 150] width 132 height 39
paste textarea "**********"
type textarea "**********"
click at [730, 98] on input "********" at bounding box center [749, 108] width 132 height 21
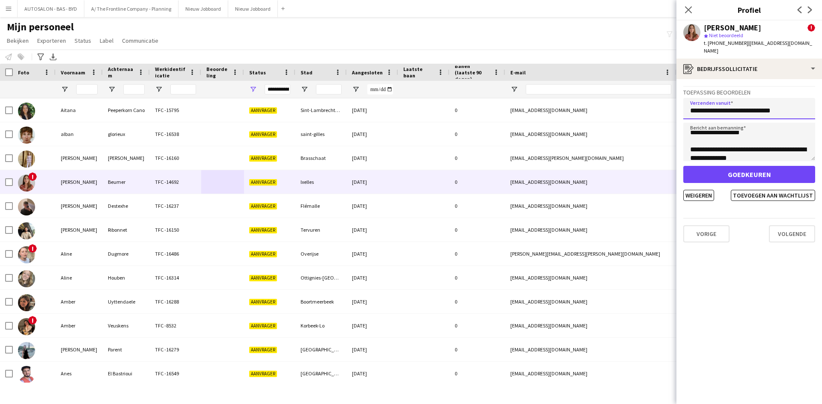
scroll to position [493, 0]
type input "**********"
click at [687, 12] on icon "Sluit pop-in" at bounding box center [688, 10] width 8 height 8
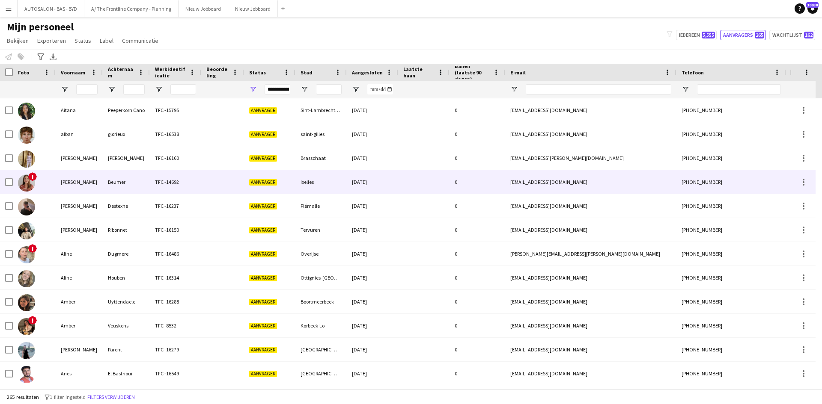
click at [350, 189] on div "[DATE]" at bounding box center [372, 182] width 51 height 24
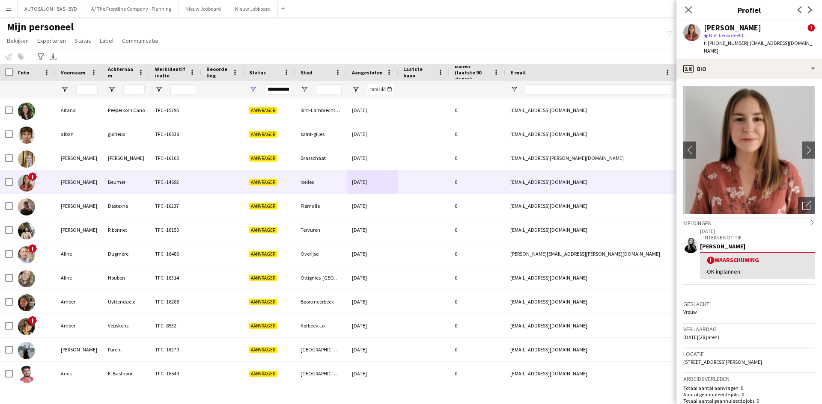
drag, startPoint x: 810, startPoint y: 39, endPoint x: 740, endPoint y: 49, distance: 70.5
click at [740, 49] on div "[PERSON_NAME] ! star Niet beoordeeld t. [PHONE_NUMBER] | [EMAIL_ADDRESS][DOMAIN…" at bounding box center [749, 40] width 146 height 38
copy span "[EMAIL_ADDRESS][DOMAIN_NAME]"
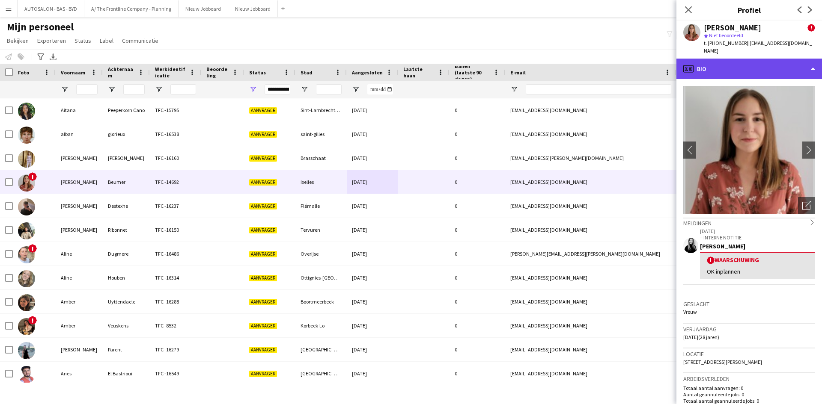
click at [713, 65] on div "profile Bio" at bounding box center [749, 69] width 146 height 21
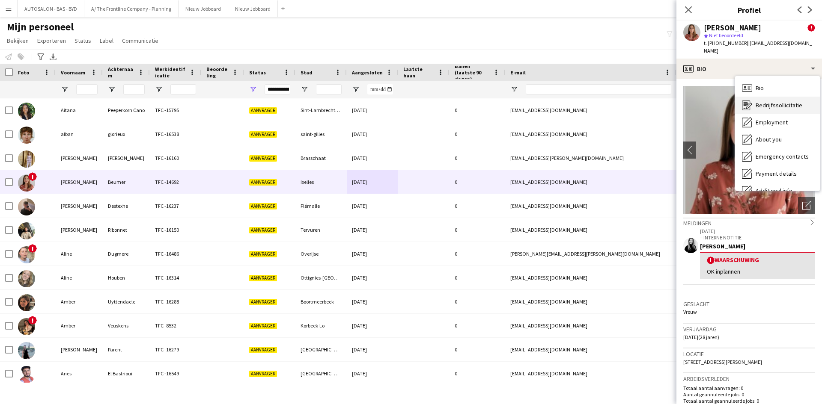
click at [751, 102] on icon "Bedrijfssollicitatie" at bounding box center [747, 105] width 10 height 10
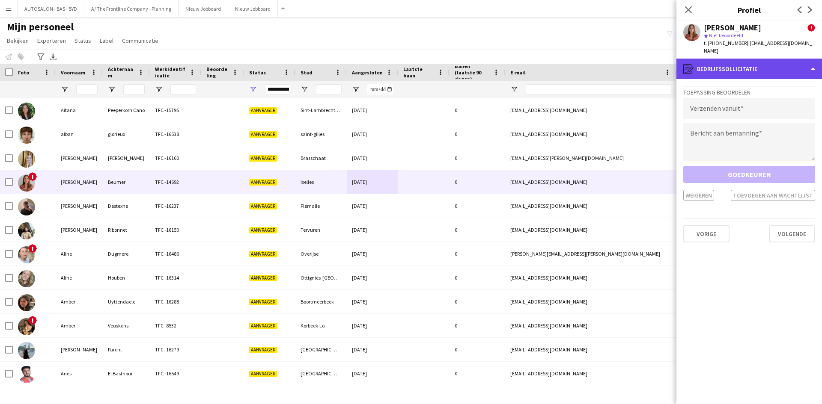
click at [741, 62] on div "register Bedrijfssollicitatie" at bounding box center [749, 69] width 146 height 21
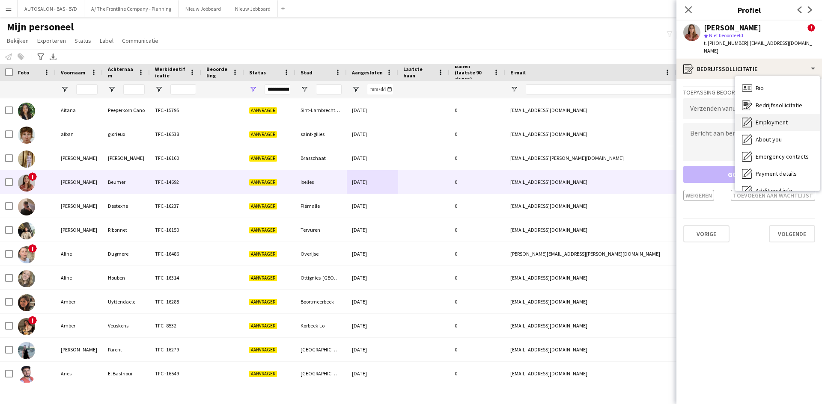
click at [756, 119] on span "Employment" at bounding box center [771, 123] width 32 height 8
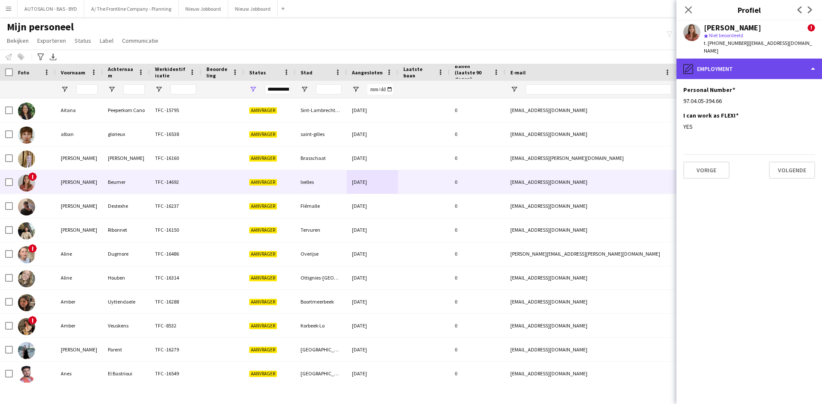
click at [729, 65] on div "pencil4 Employment" at bounding box center [749, 69] width 146 height 21
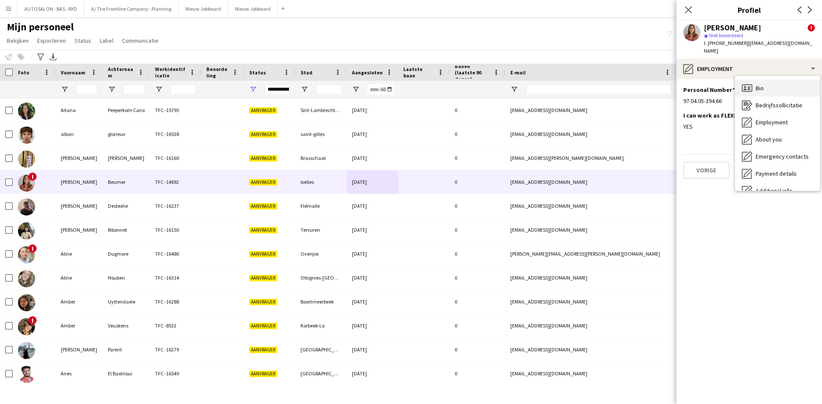
click at [749, 83] on icon "Bio" at bounding box center [747, 88] width 10 height 10
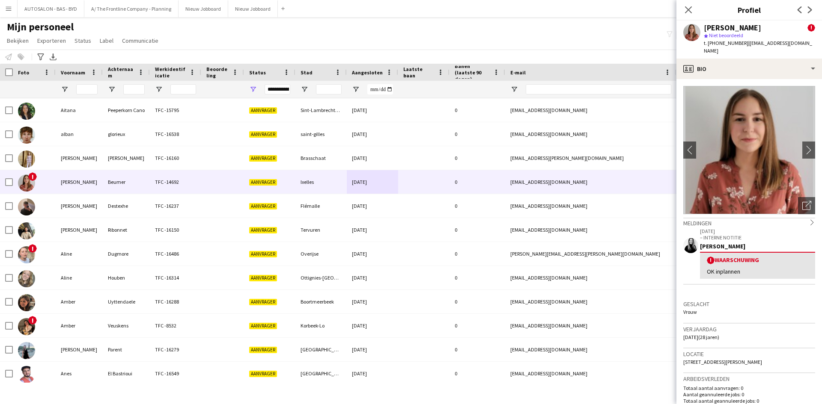
click at [761, 257] on div "! Waarschuwing OK inplannen" at bounding box center [757, 265] width 115 height 27
click at [736, 257] on div "! Waarschuwing OK inplannen" at bounding box center [757, 265] width 115 height 27
click at [727, 38] on span "Niet beoordeeld" at bounding box center [726, 35] width 34 height 6
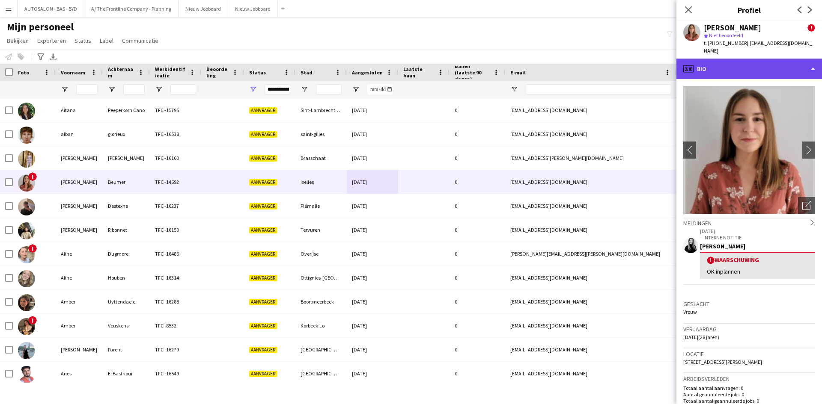
click at [716, 59] on div "profile Bio" at bounding box center [749, 69] width 146 height 21
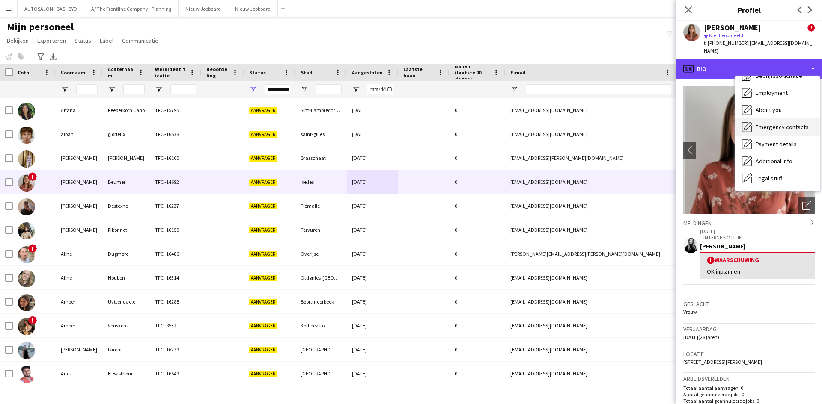
scroll to position [43, 0]
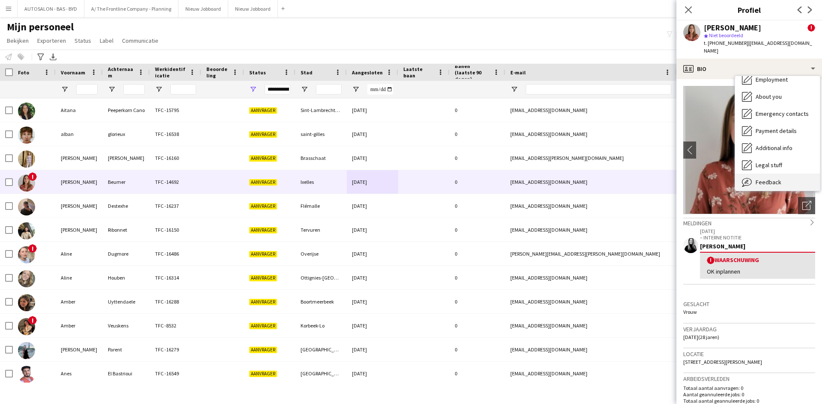
click at [782, 174] on div "Feedback Feedback" at bounding box center [777, 182] width 85 height 17
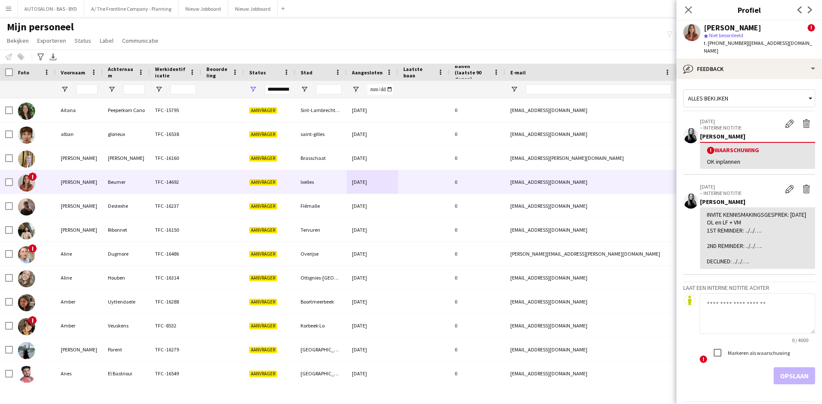
click at [755, 146] on div "! Waarschuwing" at bounding box center [757, 150] width 101 height 8
click at [785, 119] on app-icon "Waarschuwing bewerken" at bounding box center [789, 123] width 9 height 9
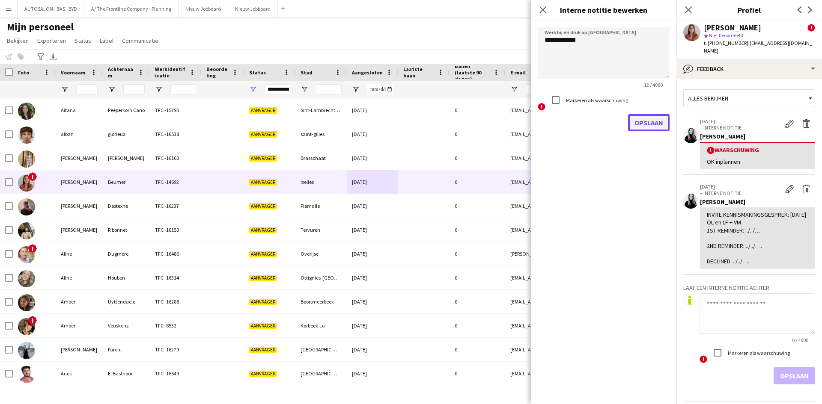
click at [651, 123] on button "Opslaan" at bounding box center [649, 122] width 42 height 17
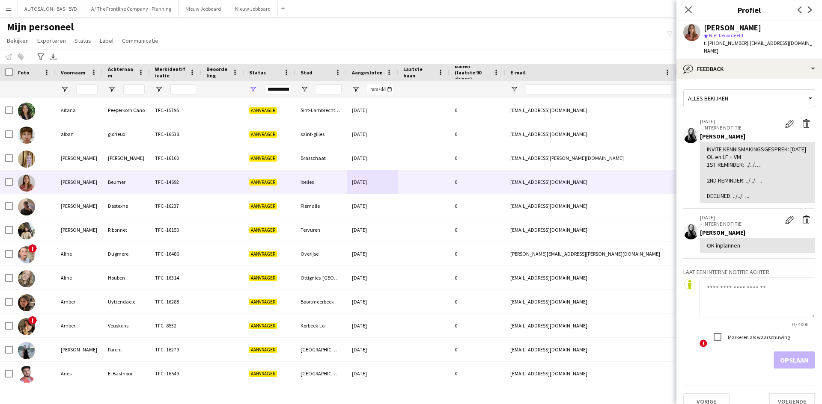
click at [749, 157] on div "INVITE KENNISMAKINGSGESPREK: [DATE] OL en LF + VM 1ST REMINDER: ../../…. 2ND RE…" at bounding box center [757, 173] width 101 height 54
click at [719, 283] on textarea at bounding box center [757, 298] width 116 height 41
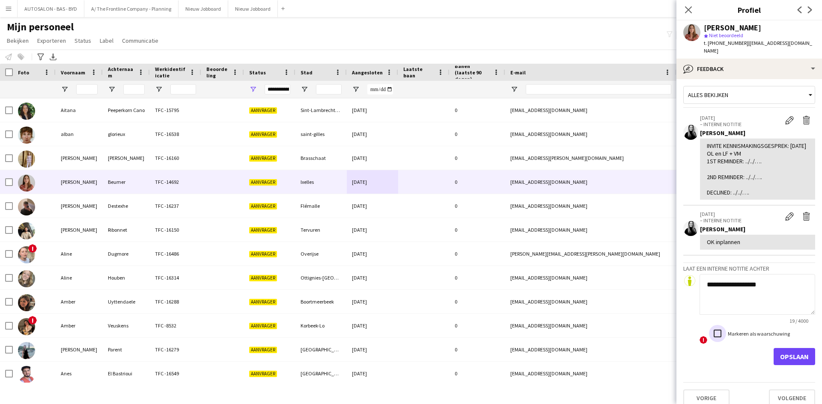
scroll to position [5, 0]
click at [755, 87] on div "Alles bekijken" at bounding box center [745, 93] width 122 height 16
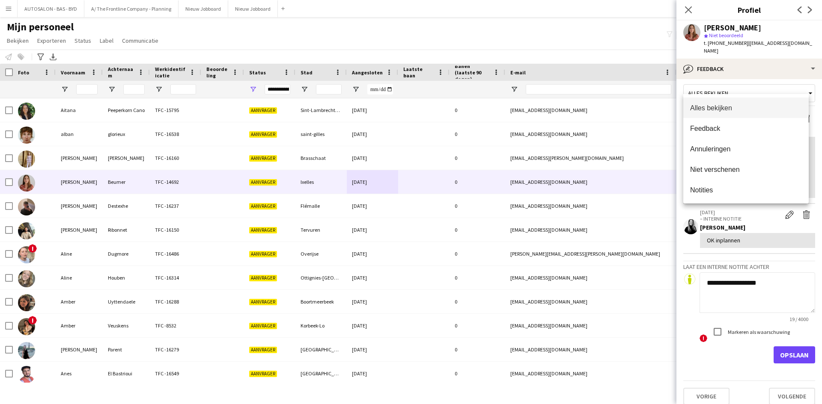
click at [755, 87] on div at bounding box center [411, 202] width 822 height 404
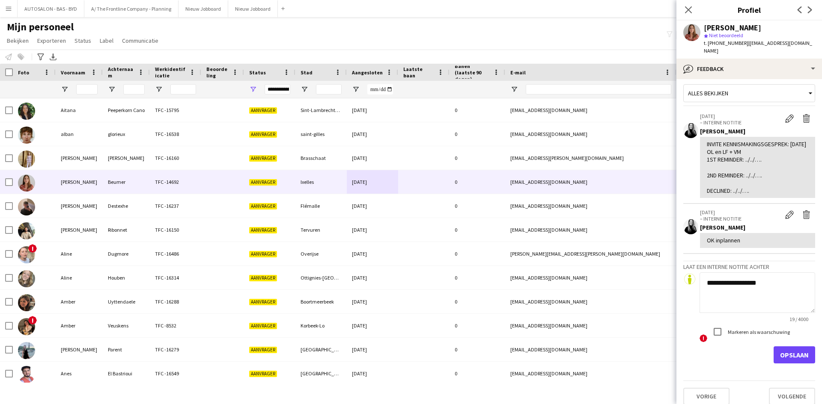
click at [723, 279] on textarea "**********" at bounding box center [757, 293] width 116 height 41
type textarea "*********"
click at [722, 278] on textarea "*********" at bounding box center [757, 293] width 116 height 41
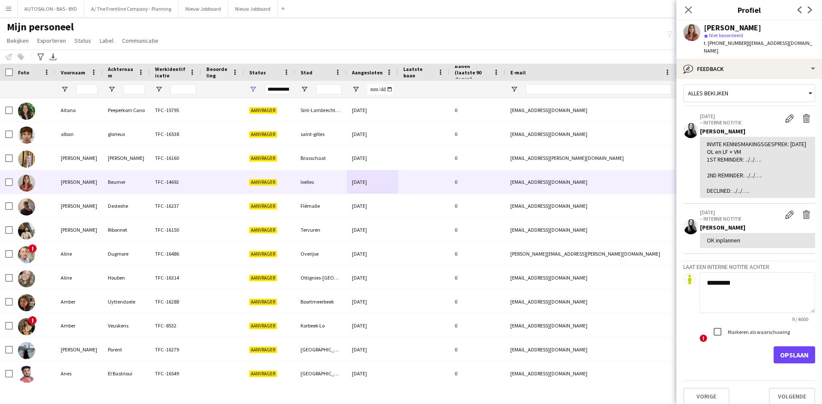
click at [722, 278] on textarea "*********" at bounding box center [757, 293] width 116 height 41
click at [716, 241] on app-crew-profile-feedback-item "[DATE] – INTERNE NOTITIE Bewerk interne notitie Verwijder interne notitie [PERS…" at bounding box center [749, 229] width 132 height 50
click at [785, 211] on app-icon "Bewerk interne notitie" at bounding box center [789, 215] width 9 height 9
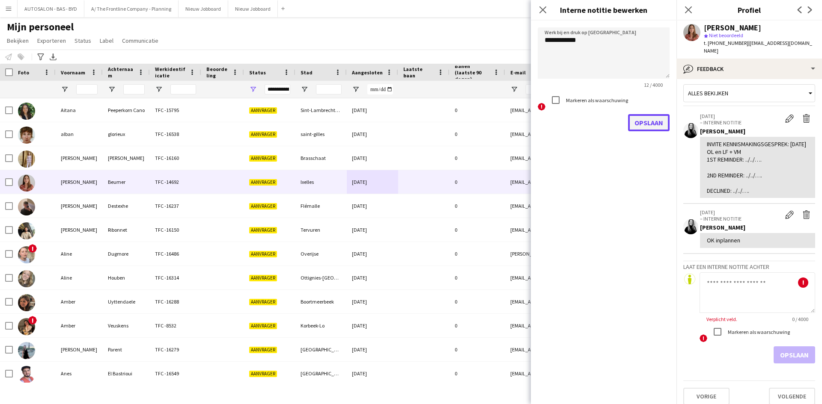
click at [636, 123] on button "Opslaan" at bounding box center [649, 122] width 42 height 17
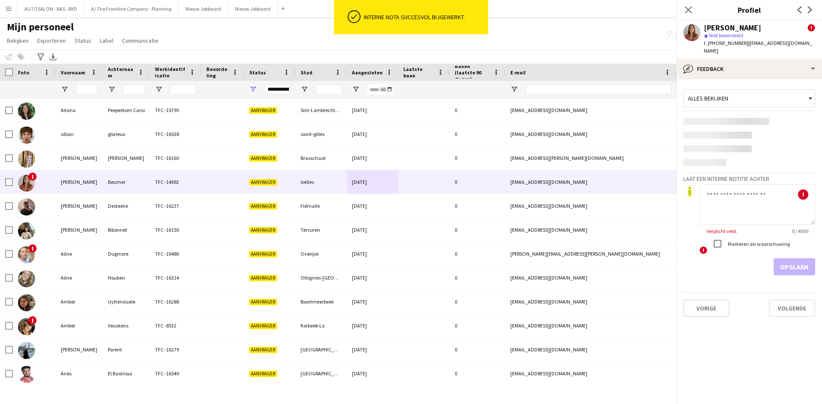
scroll to position [0, 0]
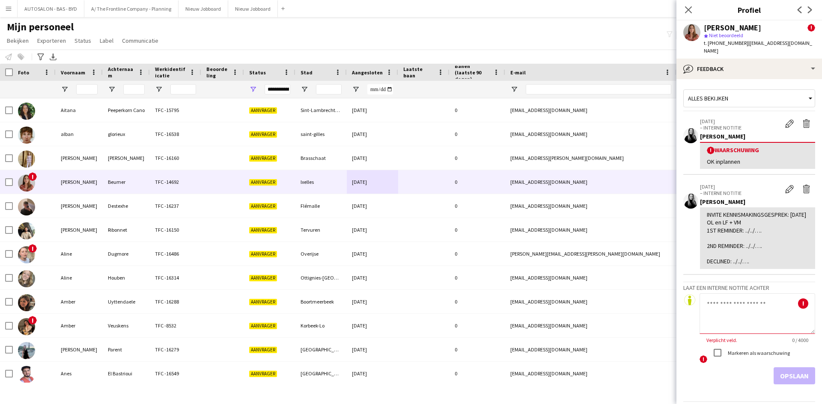
click at [794, 295] on textarea at bounding box center [757, 314] width 116 height 41
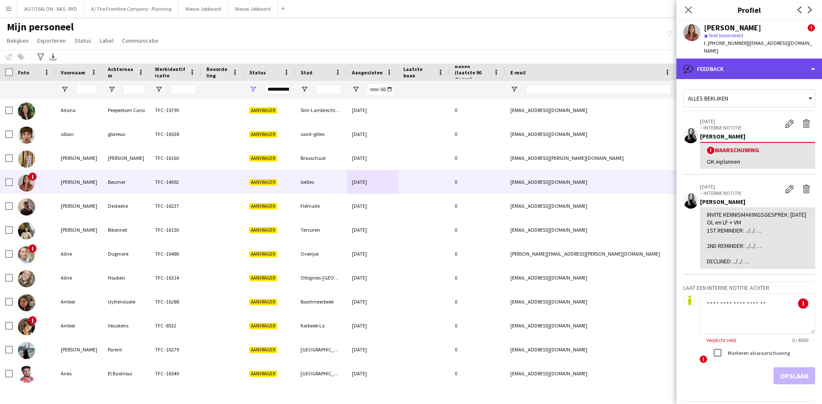
click at [755, 59] on div "bubble-pencil Feedback" at bounding box center [749, 69] width 146 height 21
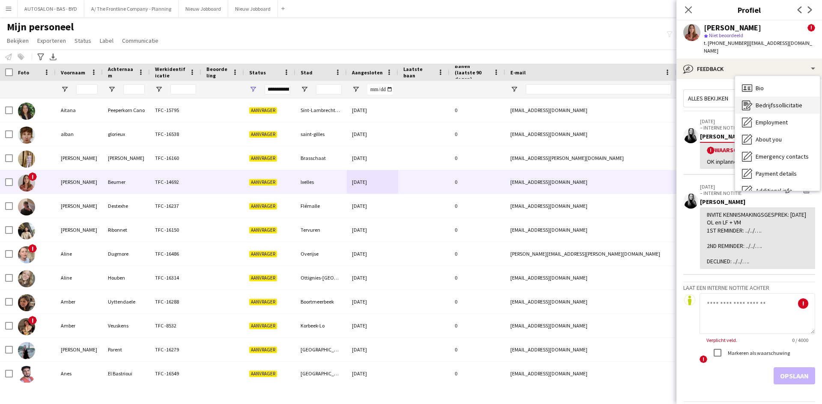
click at [764, 101] on span "Bedrijfssollicitatie" at bounding box center [778, 105] width 47 height 8
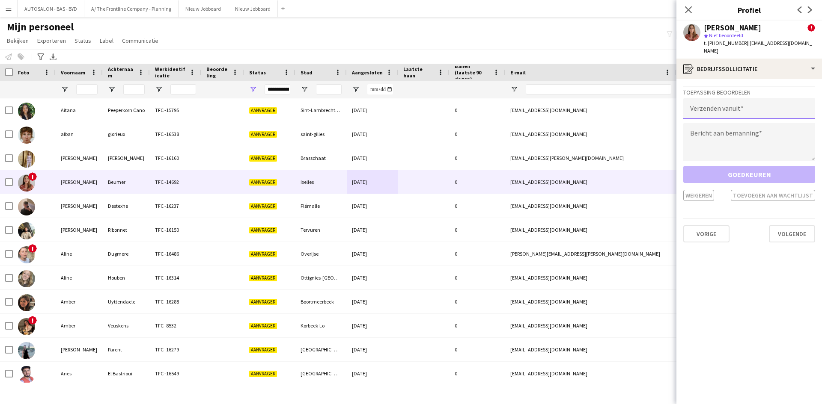
click at [725, 100] on input "email" at bounding box center [749, 108] width 132 height 21
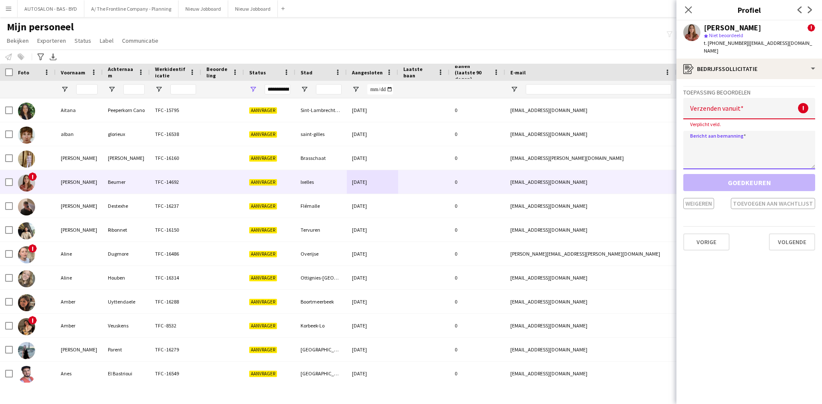
click at [734, 131] on textarea at bounding box center [749, 150] width 132 height 39
click at [718, 141] on textarea at bounding box center [749, 150] width 132 height 39
